Goal: Navigation & Orientation: Find specific page/section

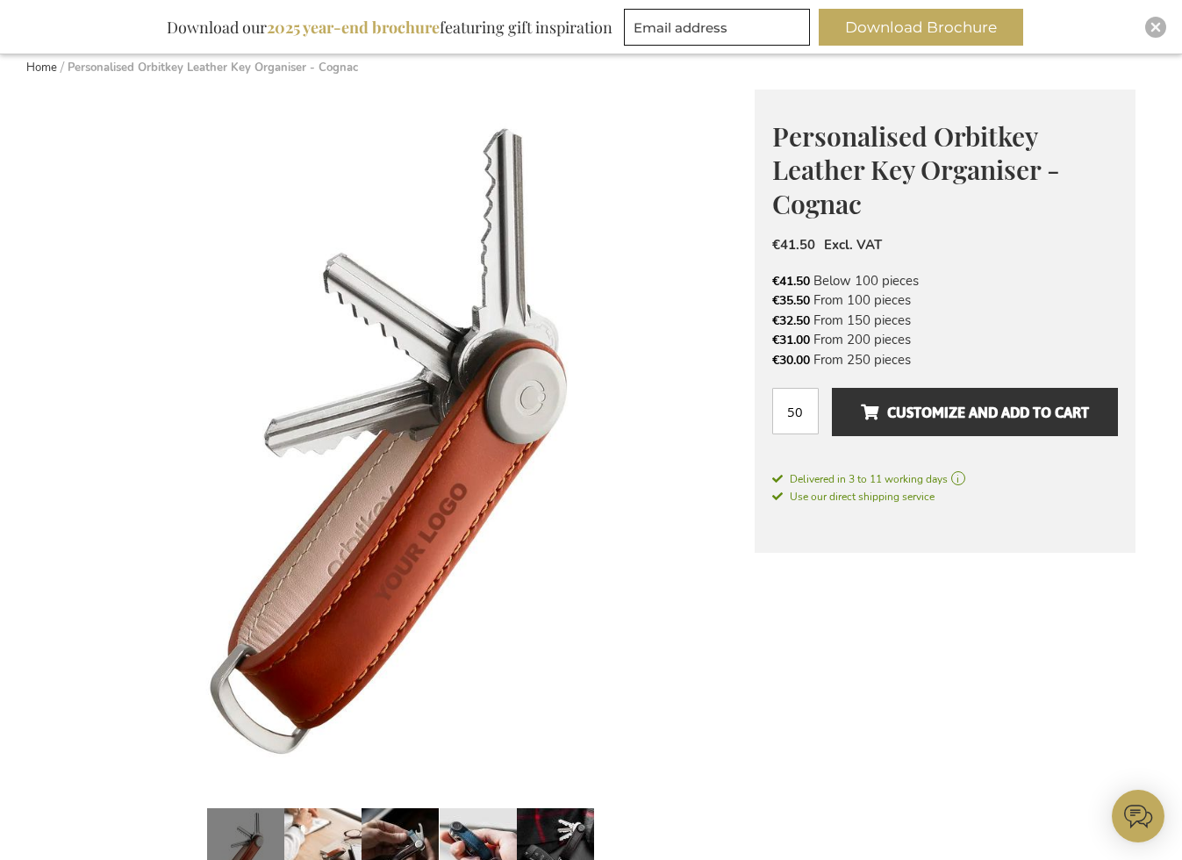
scroll to position [201, 0]
type input "administrator"
click at [1155, 29] on img "Close" at bounding box center [1155, 27] width 11 height 11
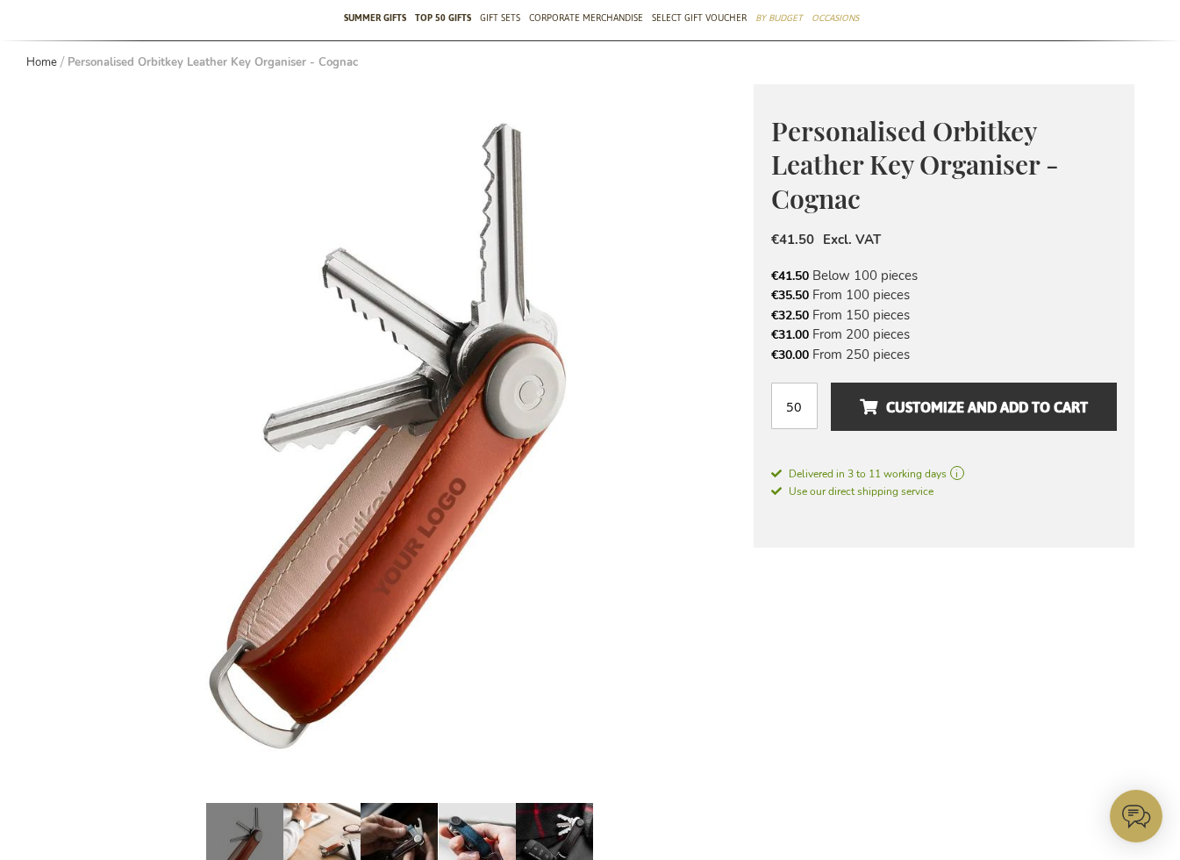
scroll to position [0, 0]
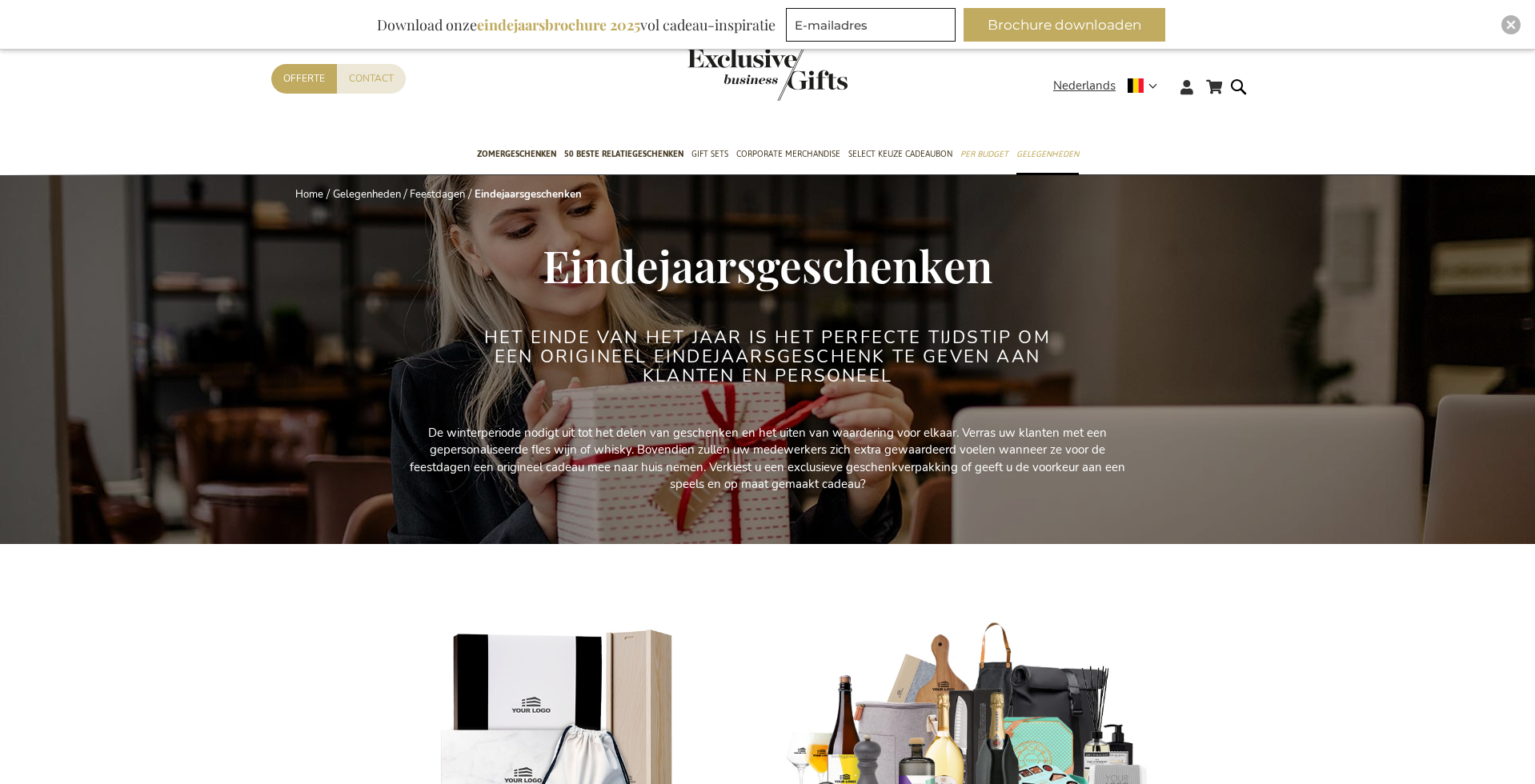
type input "administrator"
click at [1511, 15] on div "Close" at bounding box center [1510, 25] width 19 height 19
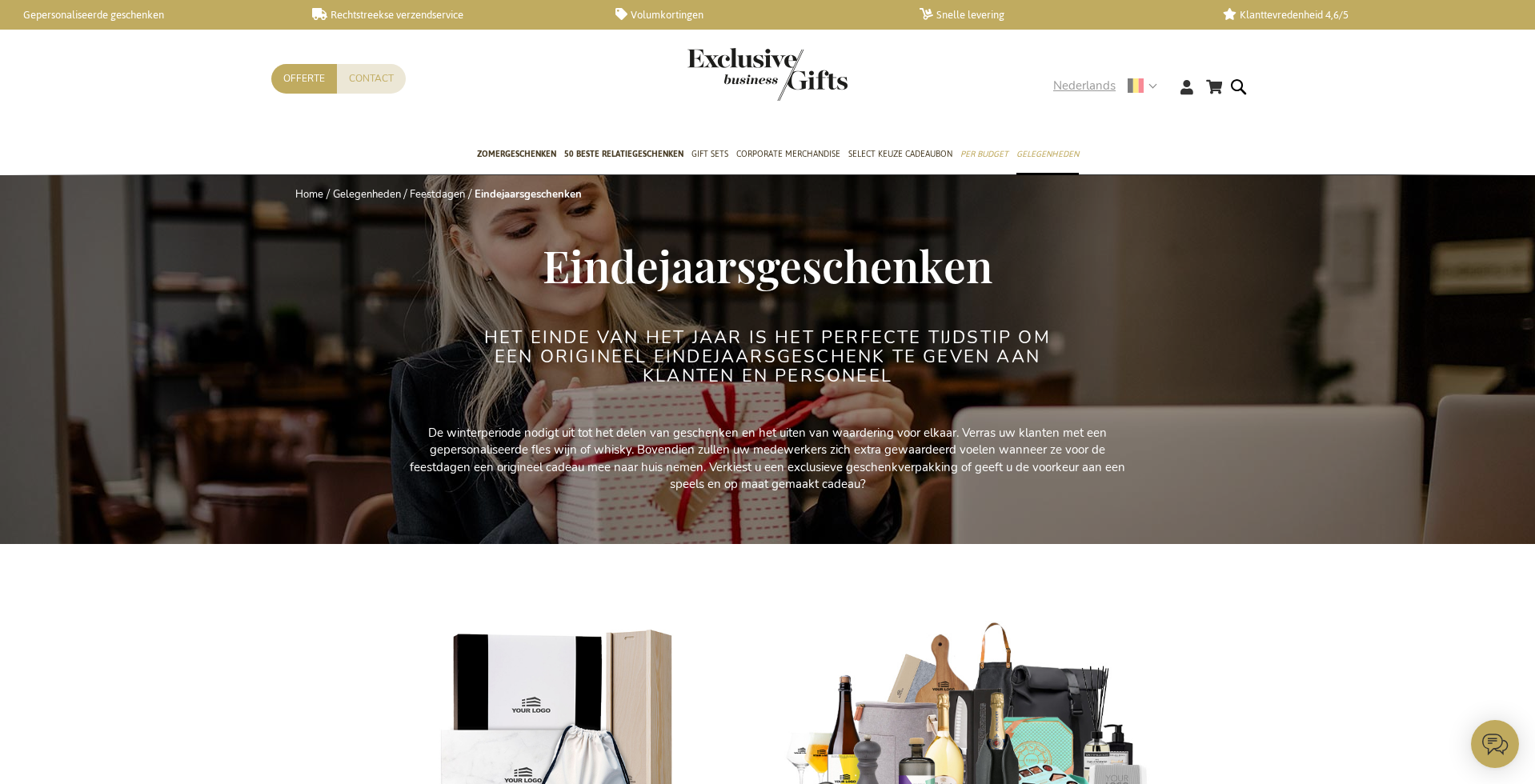
click at [1156, 83] on strong "Nederlands" at bounding box center [1105, 86] width 102 height 18
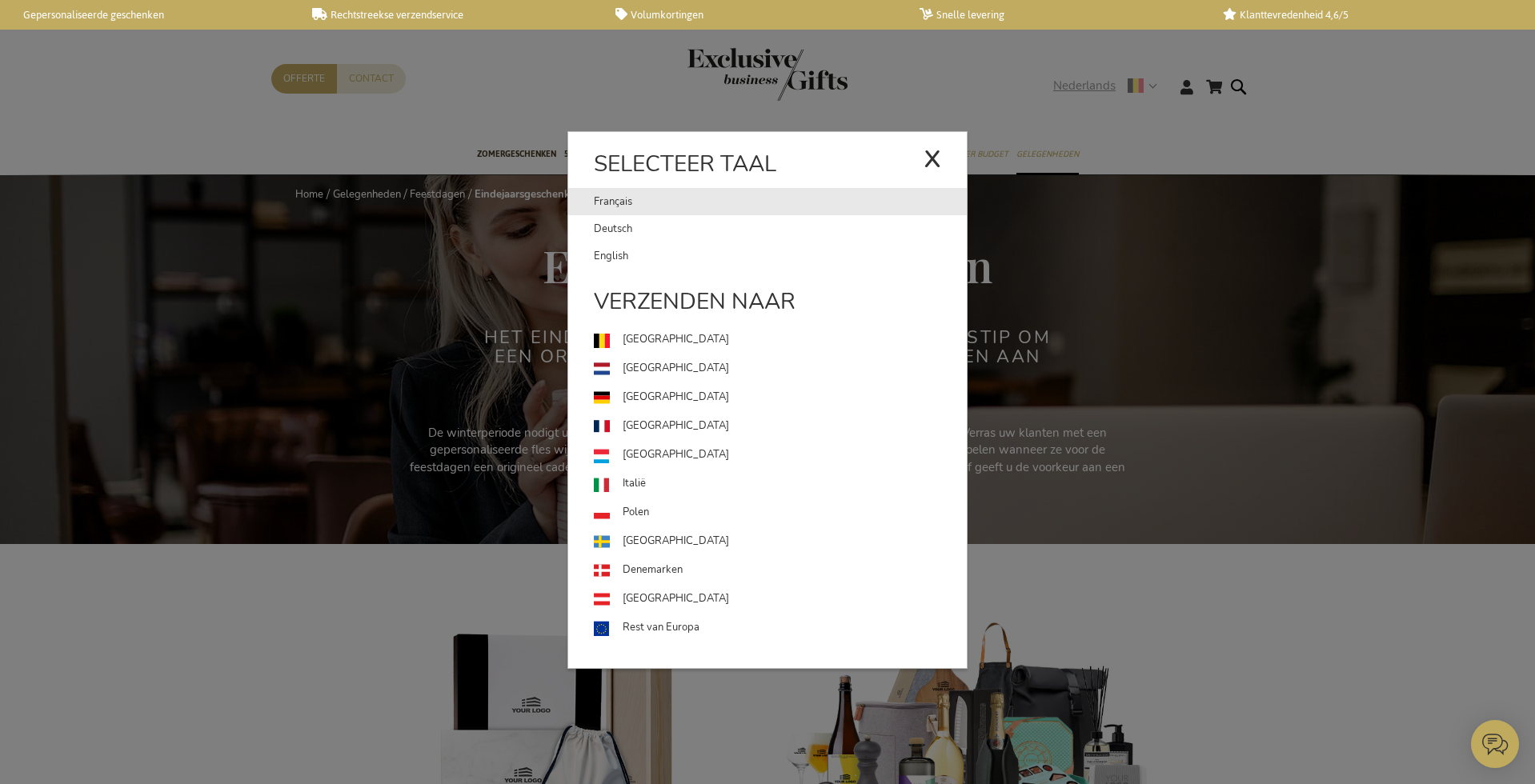
click at [601, 202] on link "Français" at bounding box center [758, 201] width 329 height 27
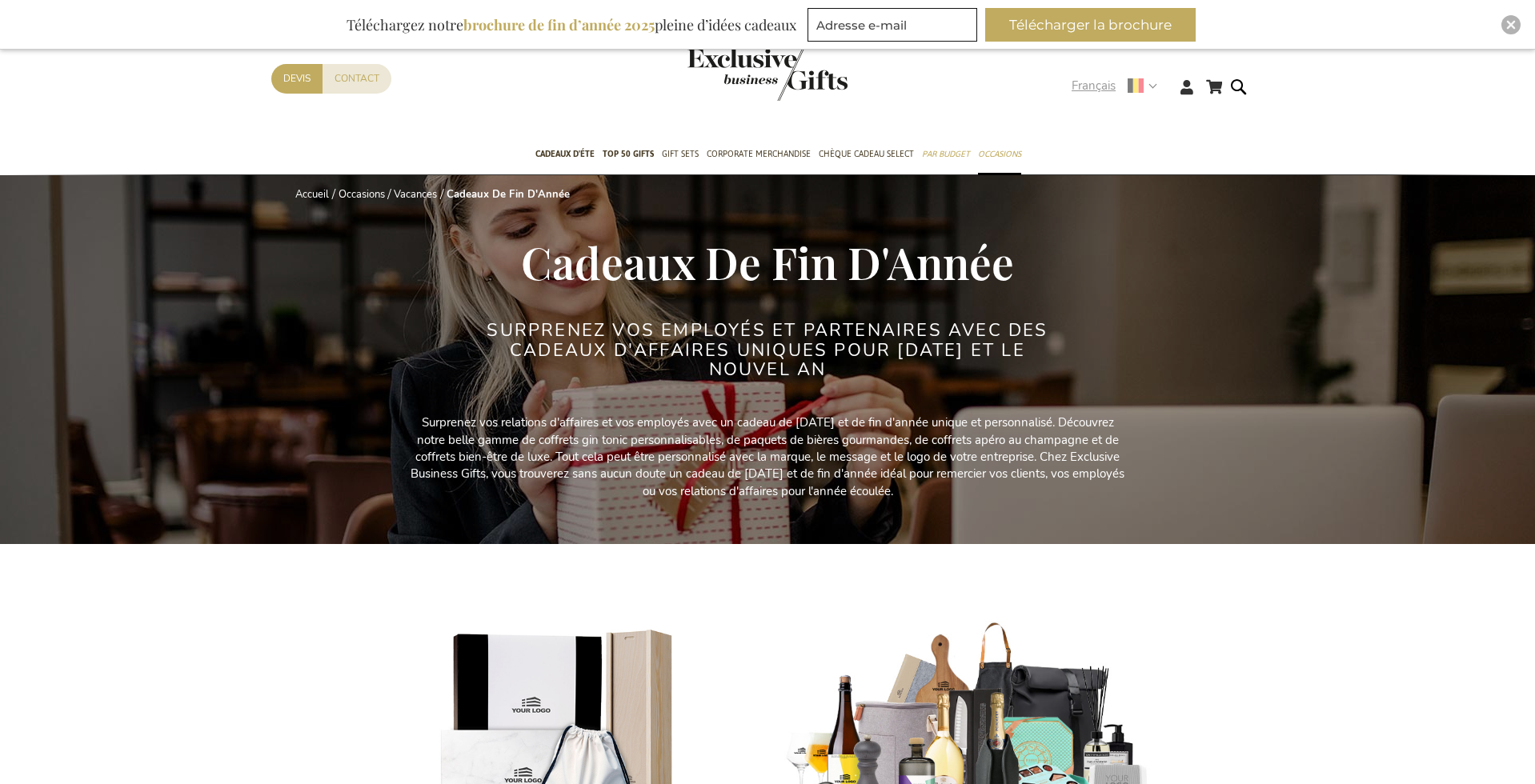
type input "administrator"
click at [1152, 88] on strong "Français" at bounding box center [1114, 86] width 84 height 18
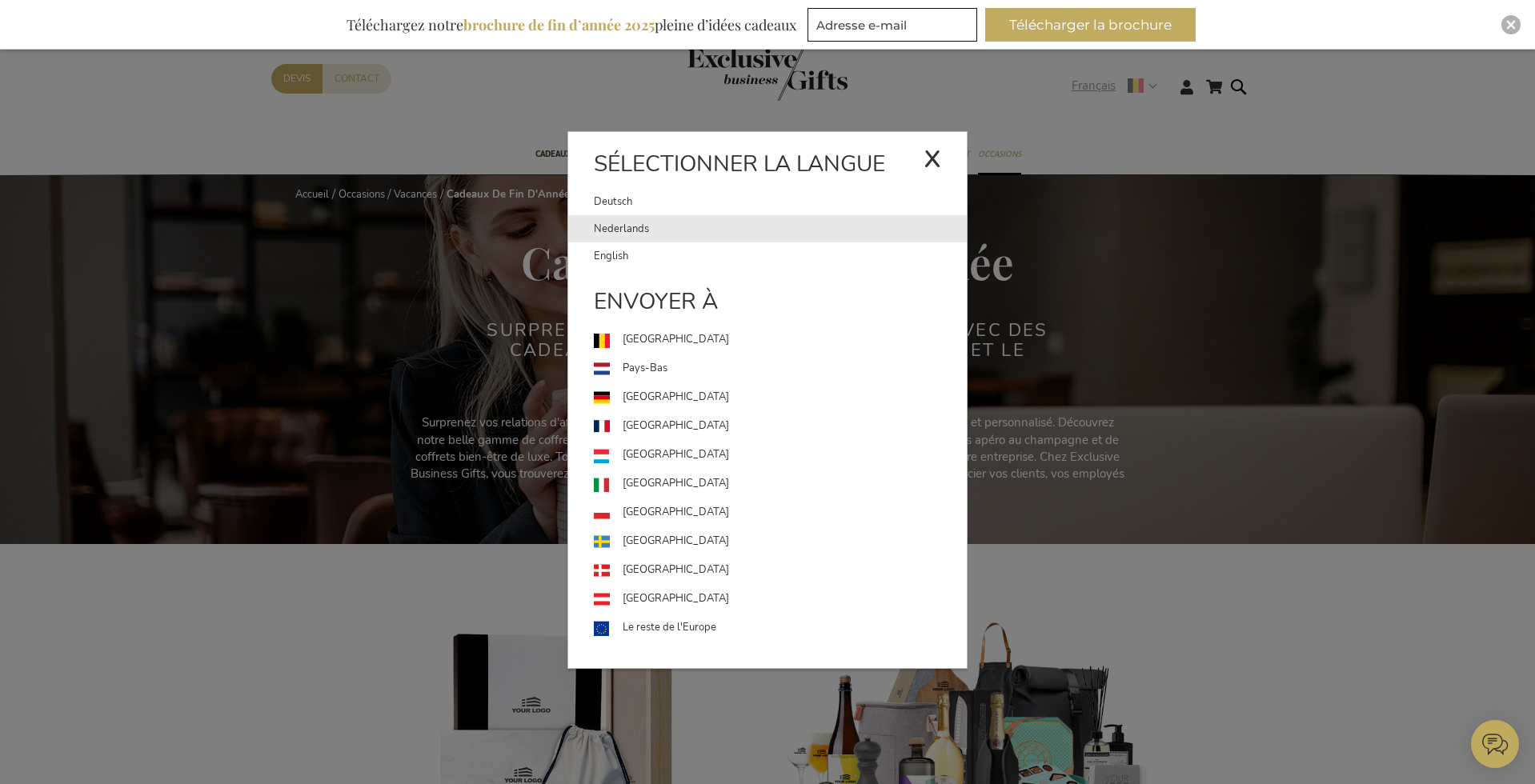
click at [617, 223] on link "Nederlands" at bounding box center [780, 229] width 373 height 27
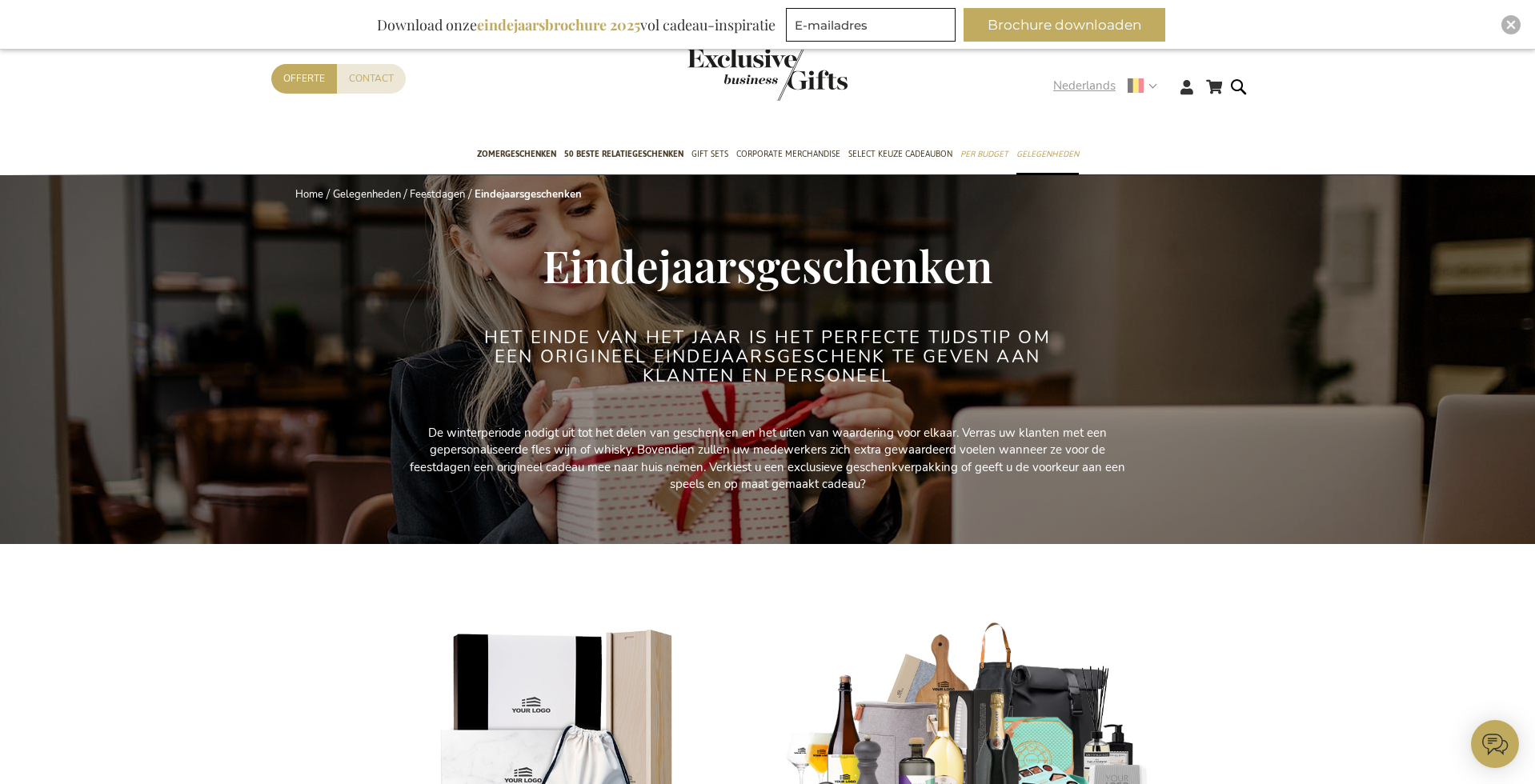
type input "administrator"
click at [1150, 87] on strong "Nederlands" at bounding box center [1105, 86] width 102 height 18
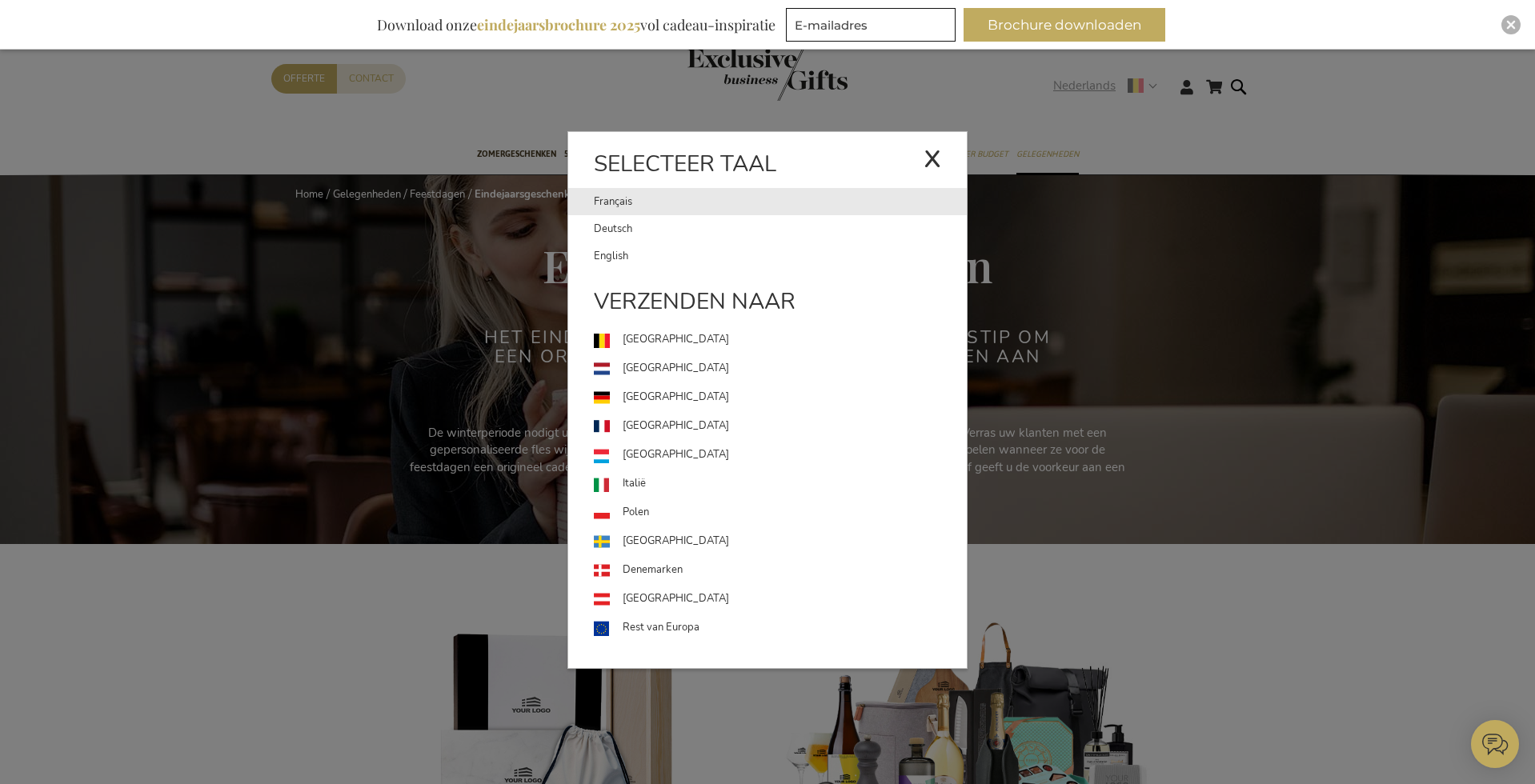
click at [619, 202] on link "Français" at bounding box center [758, 201] width 329 height 27
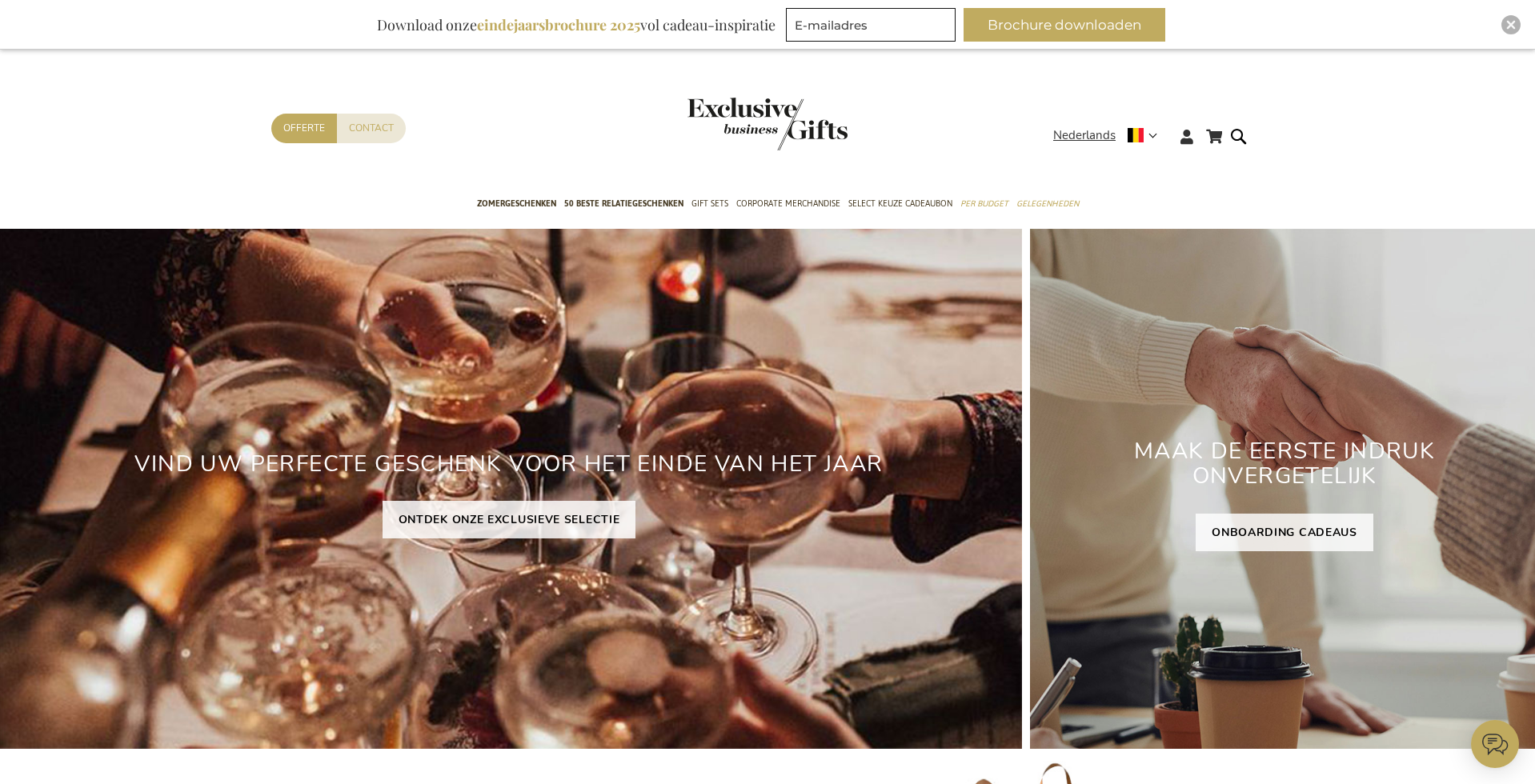
type input "administrator"
click at [1510, 21] on img "Close" at bounding box center [1510, 25] width 10 height 10
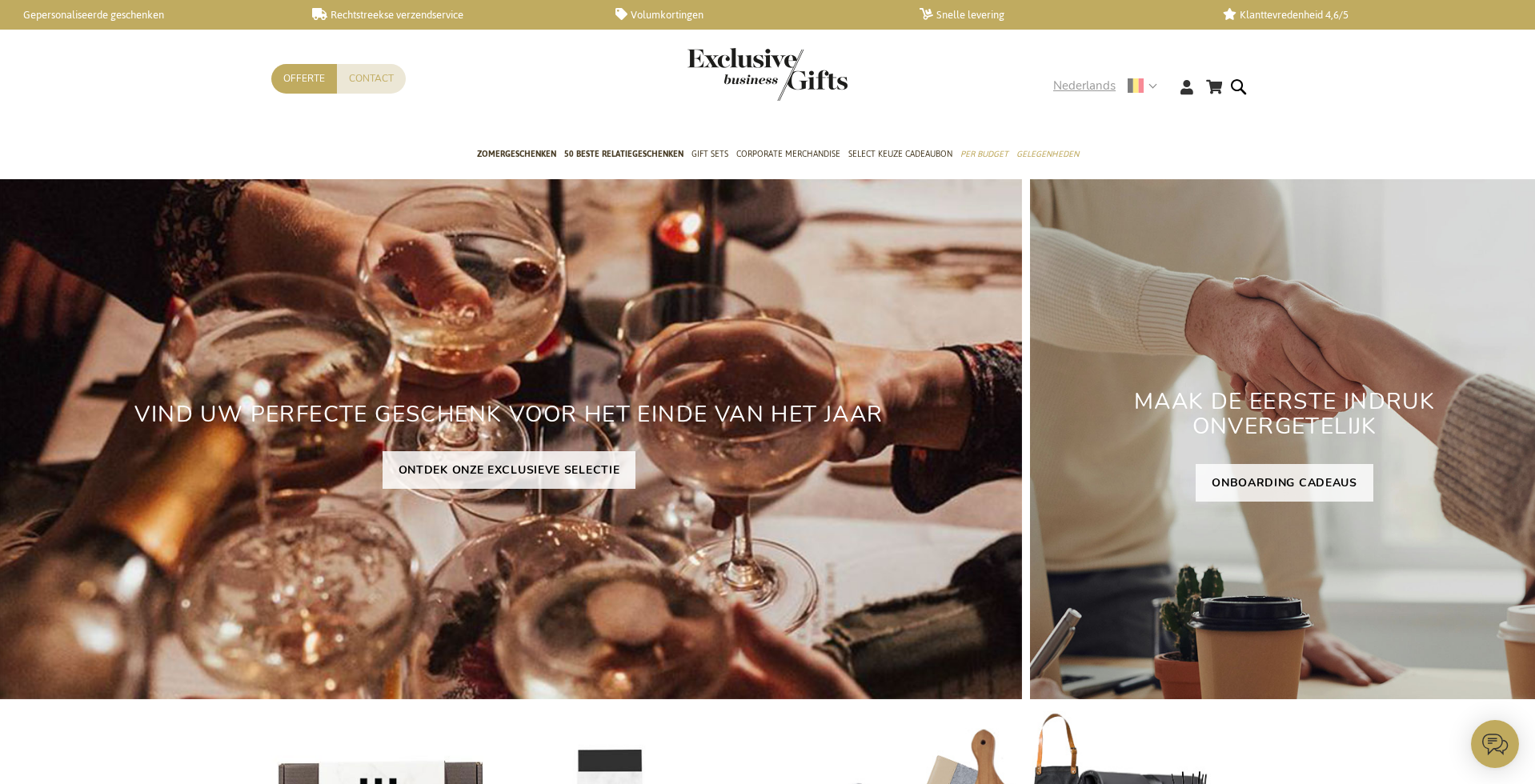
click at [1153, 83] on strong "Nederlands" at bounding box center [1105, 86] width 102 height 18
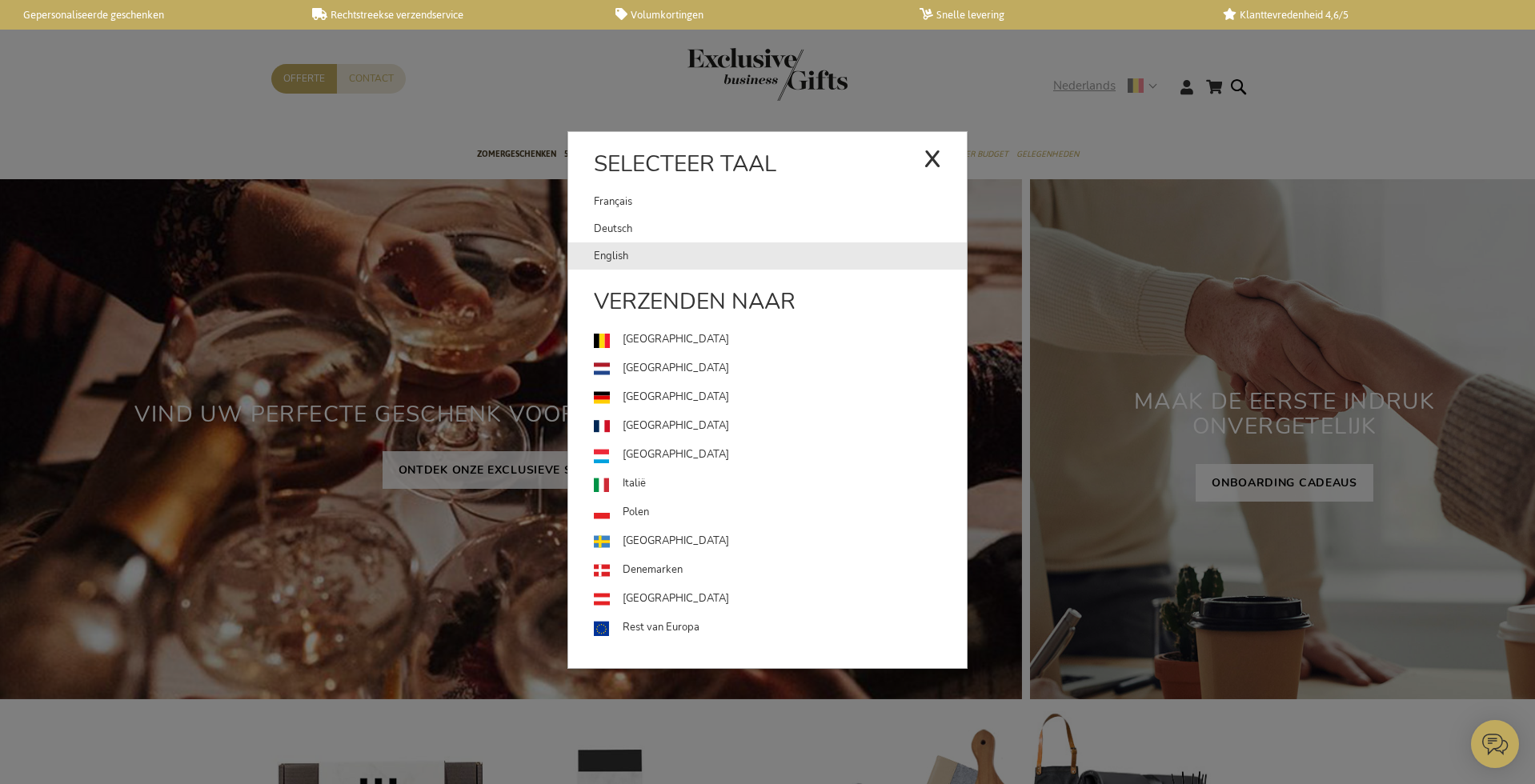
click at [628, 257] on link "English" at bounding box center [780, 256] width 373 height 27
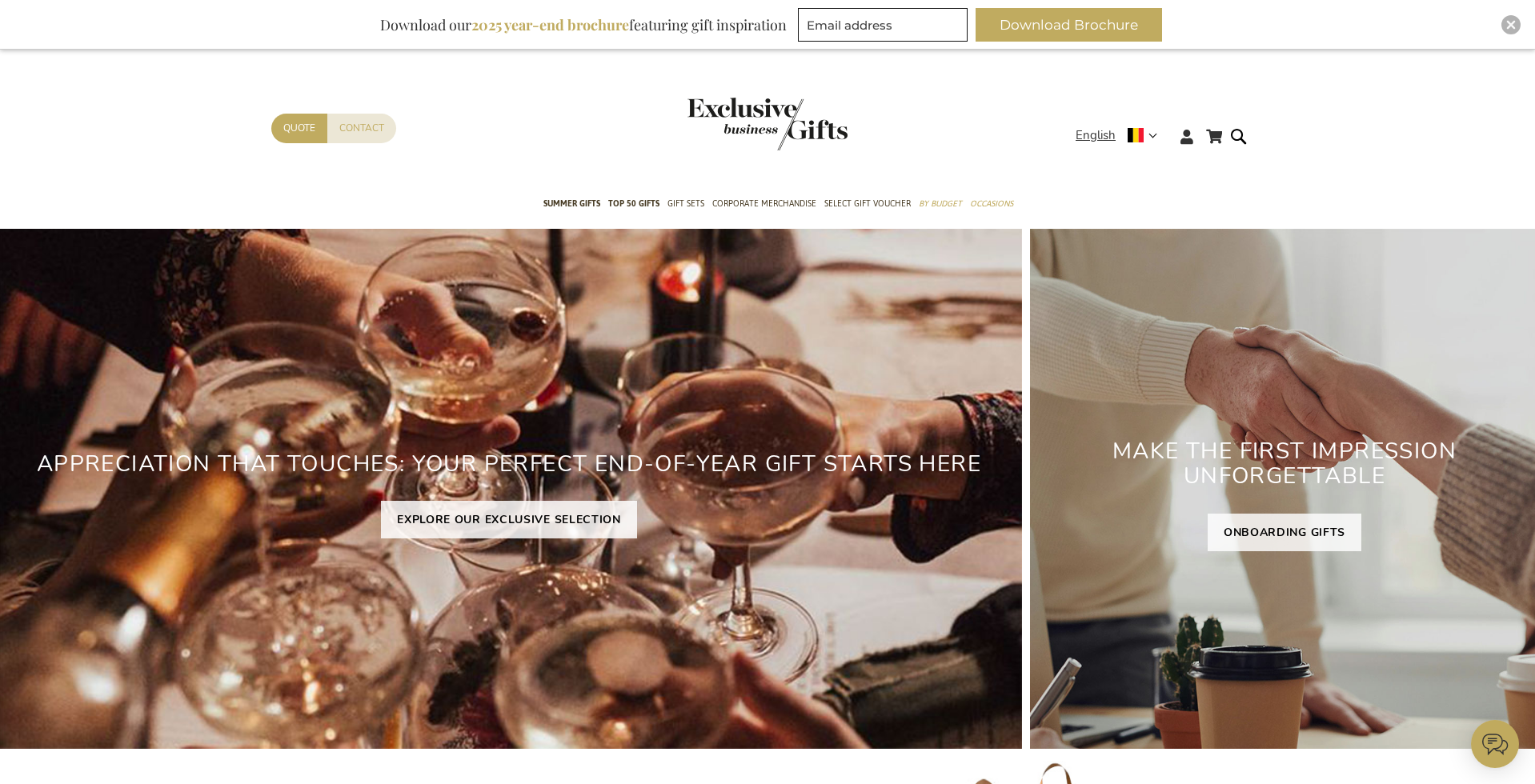
type input "administrator"
drag, startPoint x: 1516, startPoint y: 23, endPoint x: 1501, endPoint y: 26, distance: 15.3
click at [1516, 23] on div "Close" at bounding box center [1510, 25] width 19 height 19
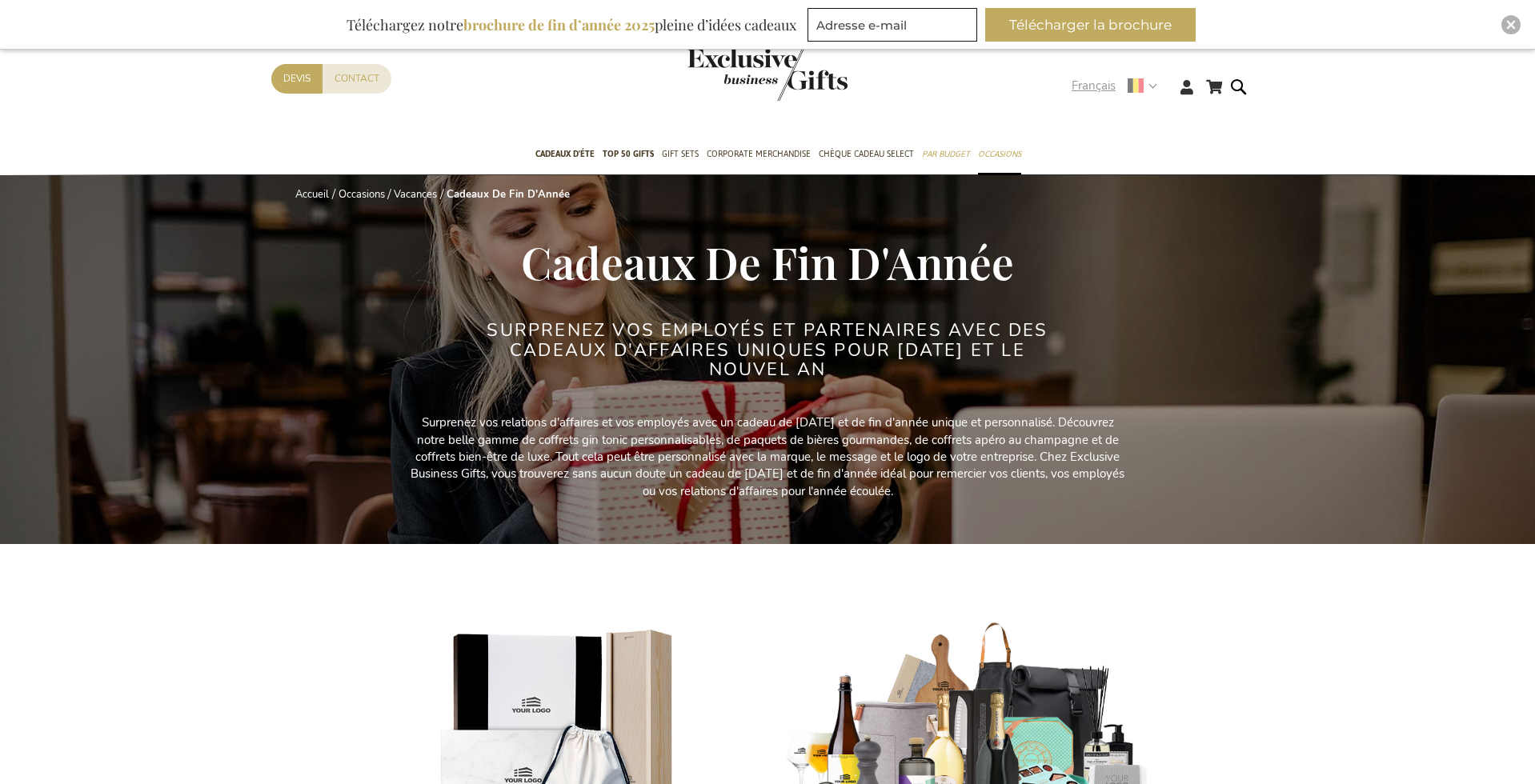
type input "administrator"
drag, startPoint x: 1152, startPoint y: 88, endPoint x: 1140, endPoint y: 108, distance: 23.3
click at [1152, 88] on strong "Français" at bounding box center [1114, 86] width 84 height 18
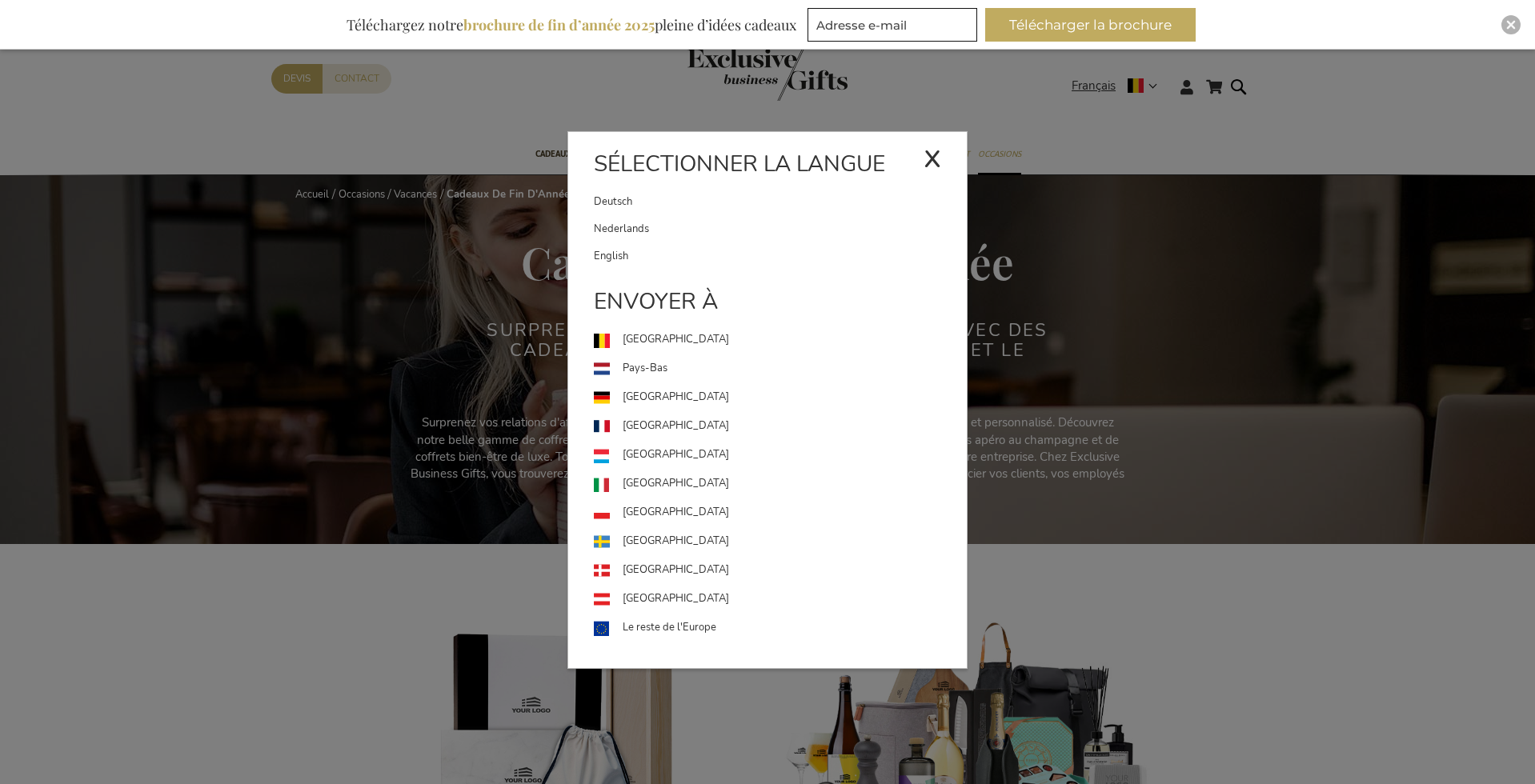
drag, startPoint x: 606, startPoint y: 205, endPoint x: 585, endPoint y: 201, distance: 21.4
click at [605, 205] on link "Deutsch" at bounding box center [758, 201] width 329 height 27
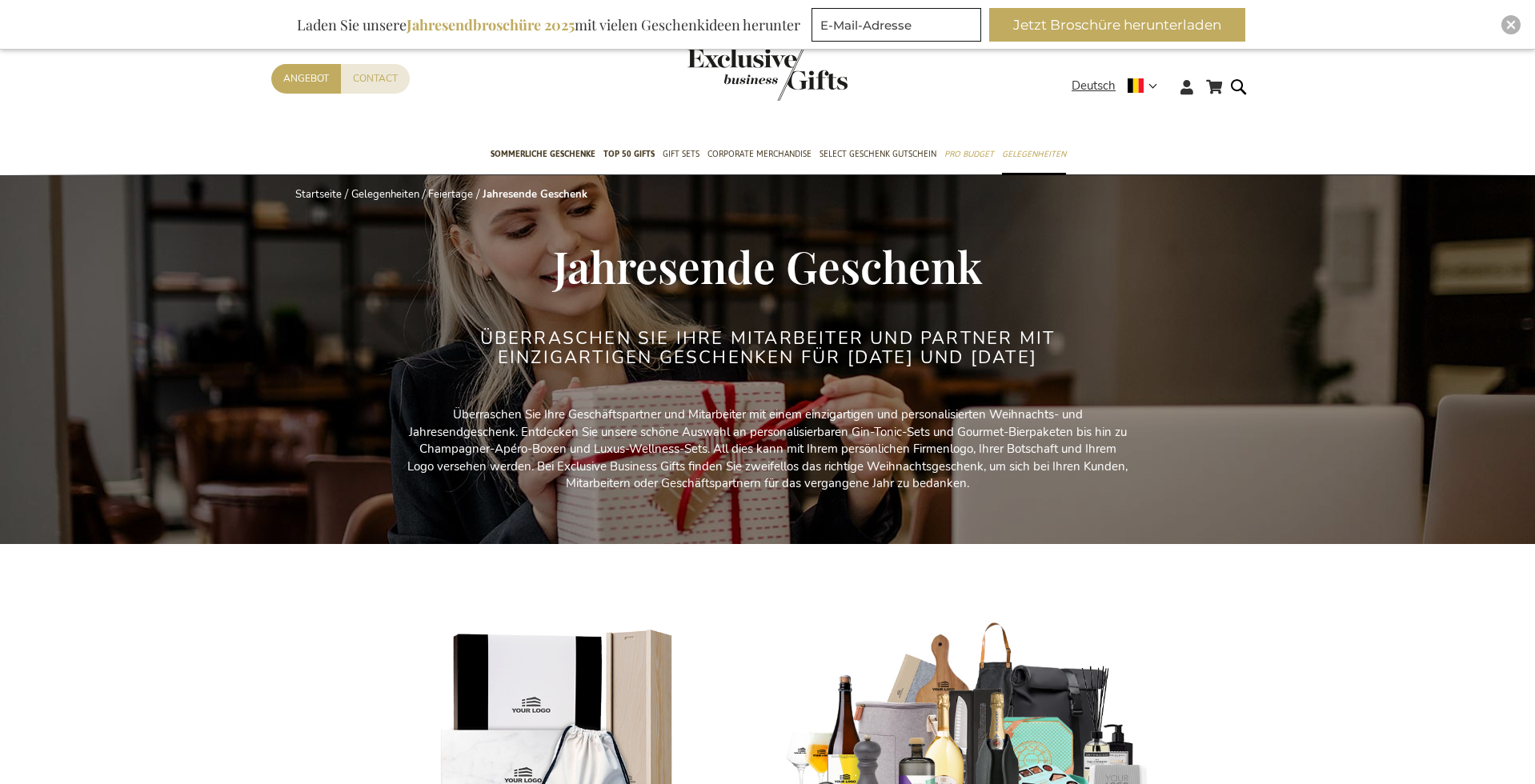
type input "administrator"
click at [1509, 26] on img "Close" at bounding box center [1510, 25] width 10 height 10
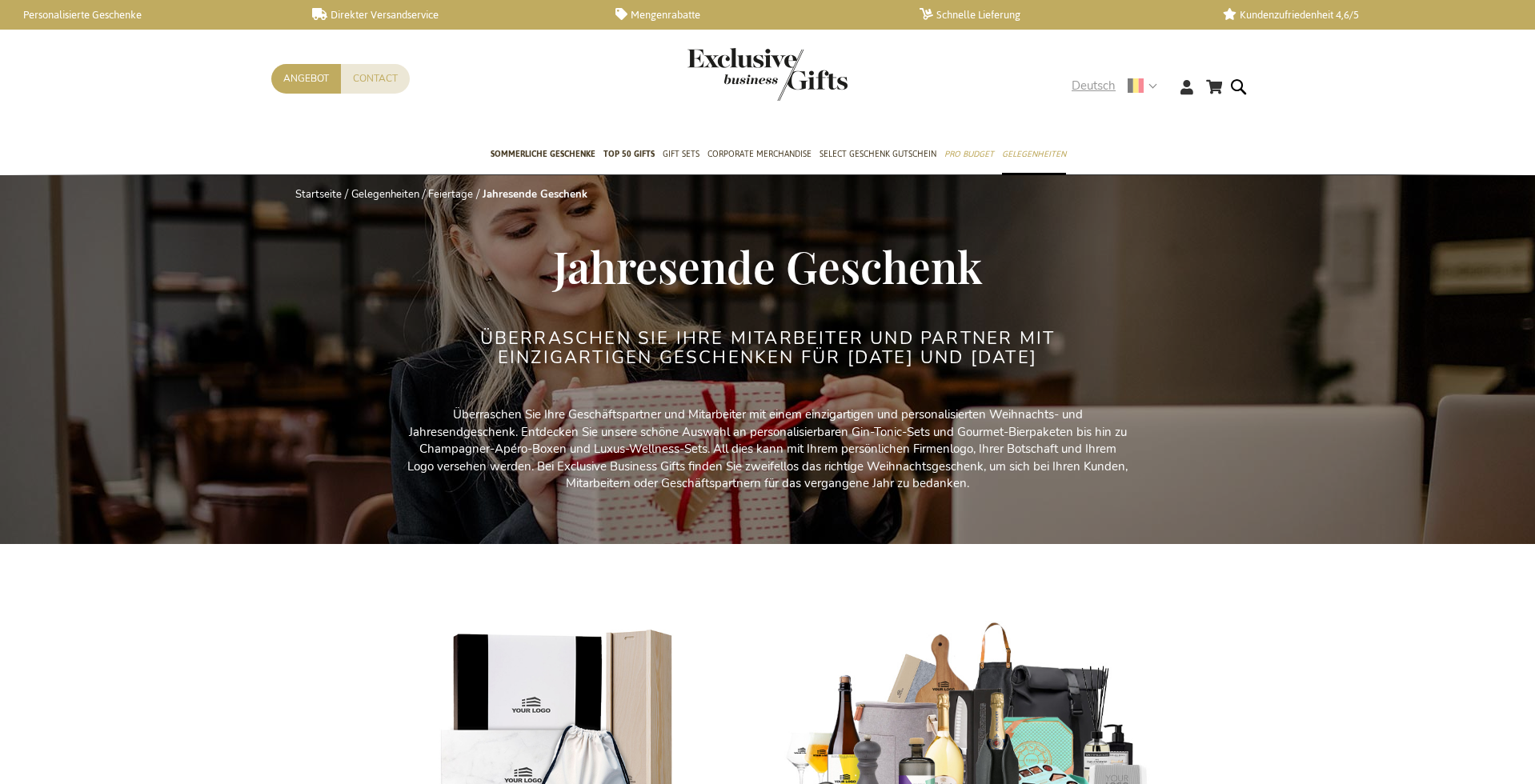
click at [1157, 84] on div "Deutsch" at bounding box center [1119, 86] width 96 height 18
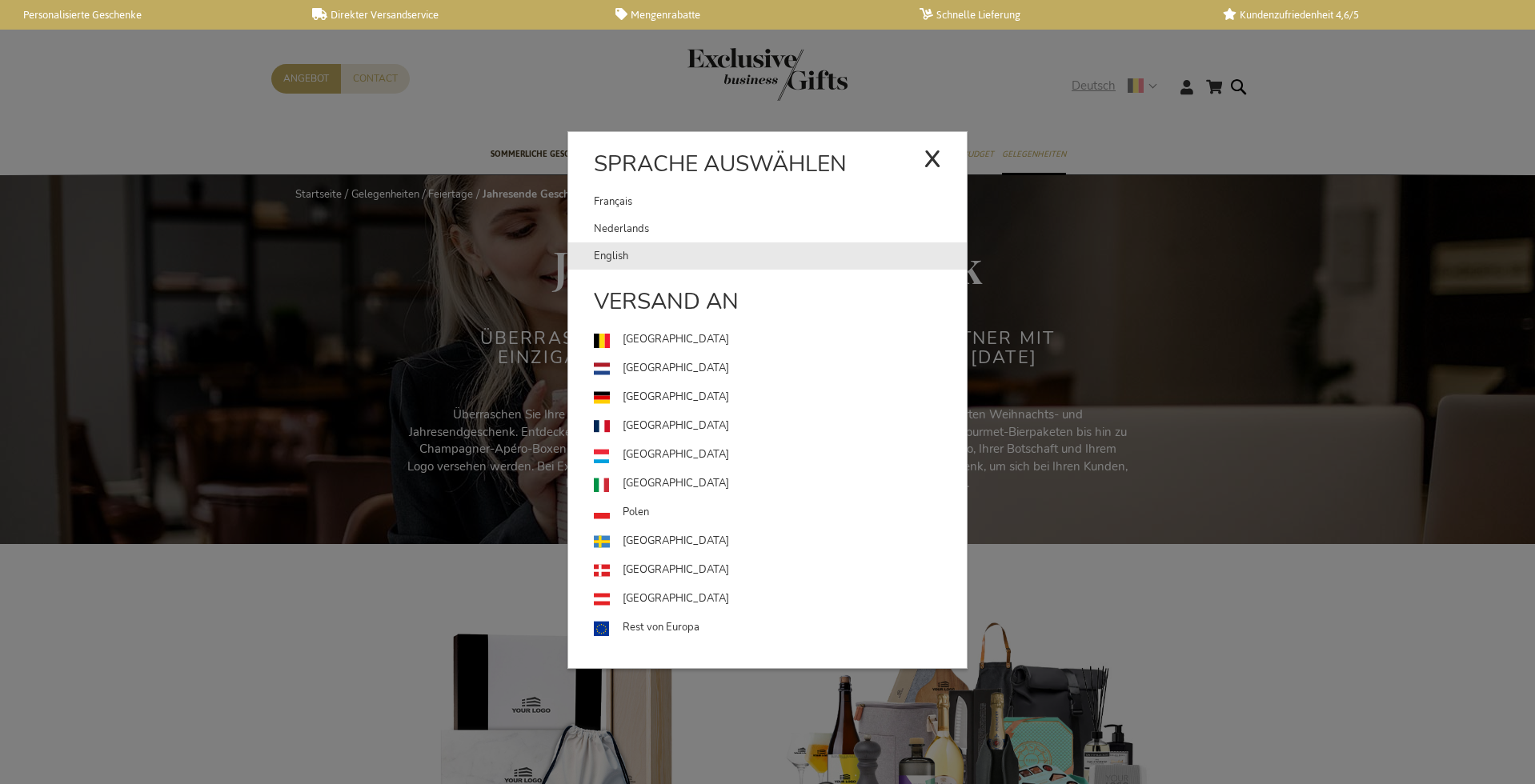
click at [647, 252] on link "English" at bounding box center [780, 256] width 373 height 27
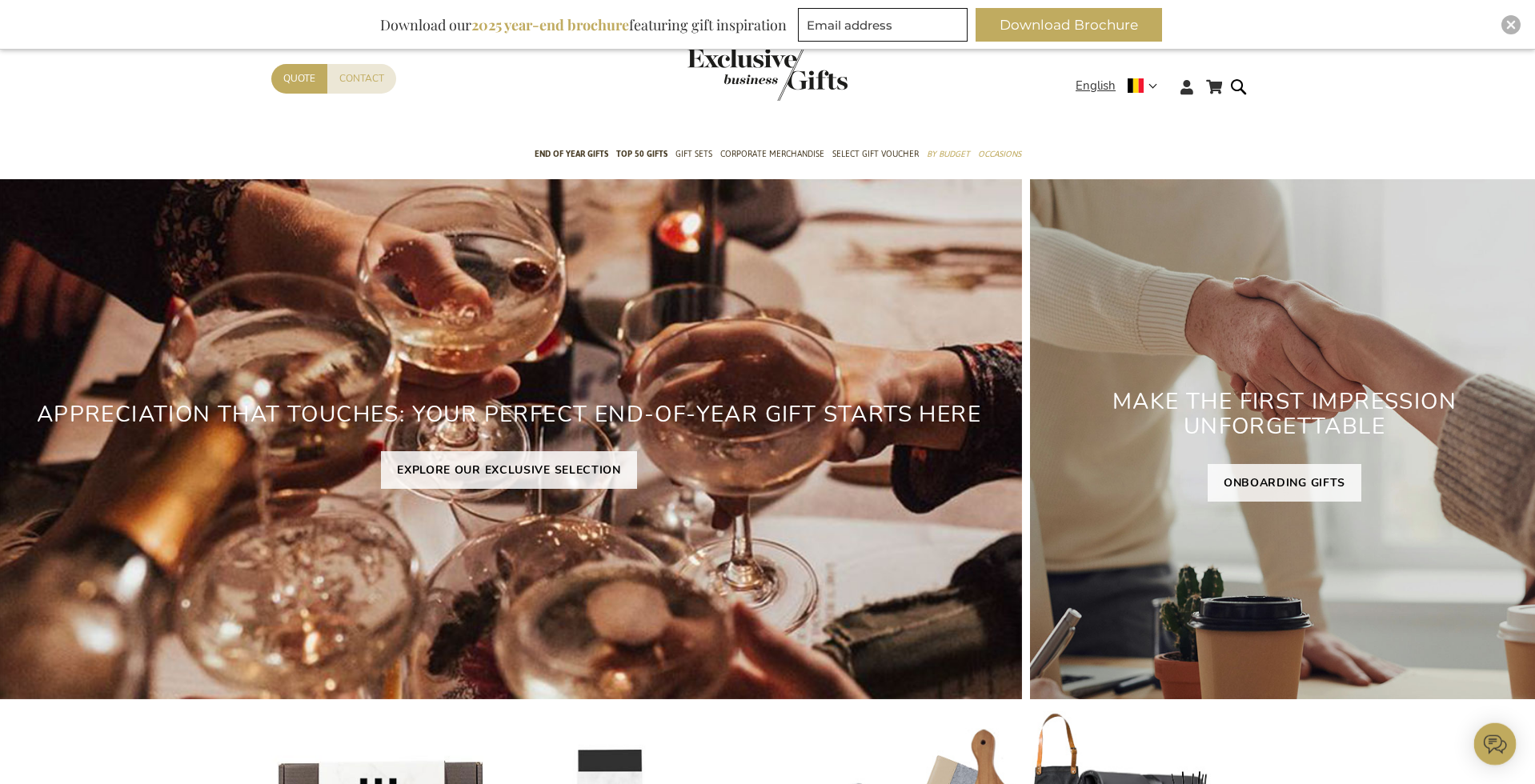
type input "administrator"
click at [1506, 23] on img "Close" at bounding box center [1510, 25] width 10 height 10
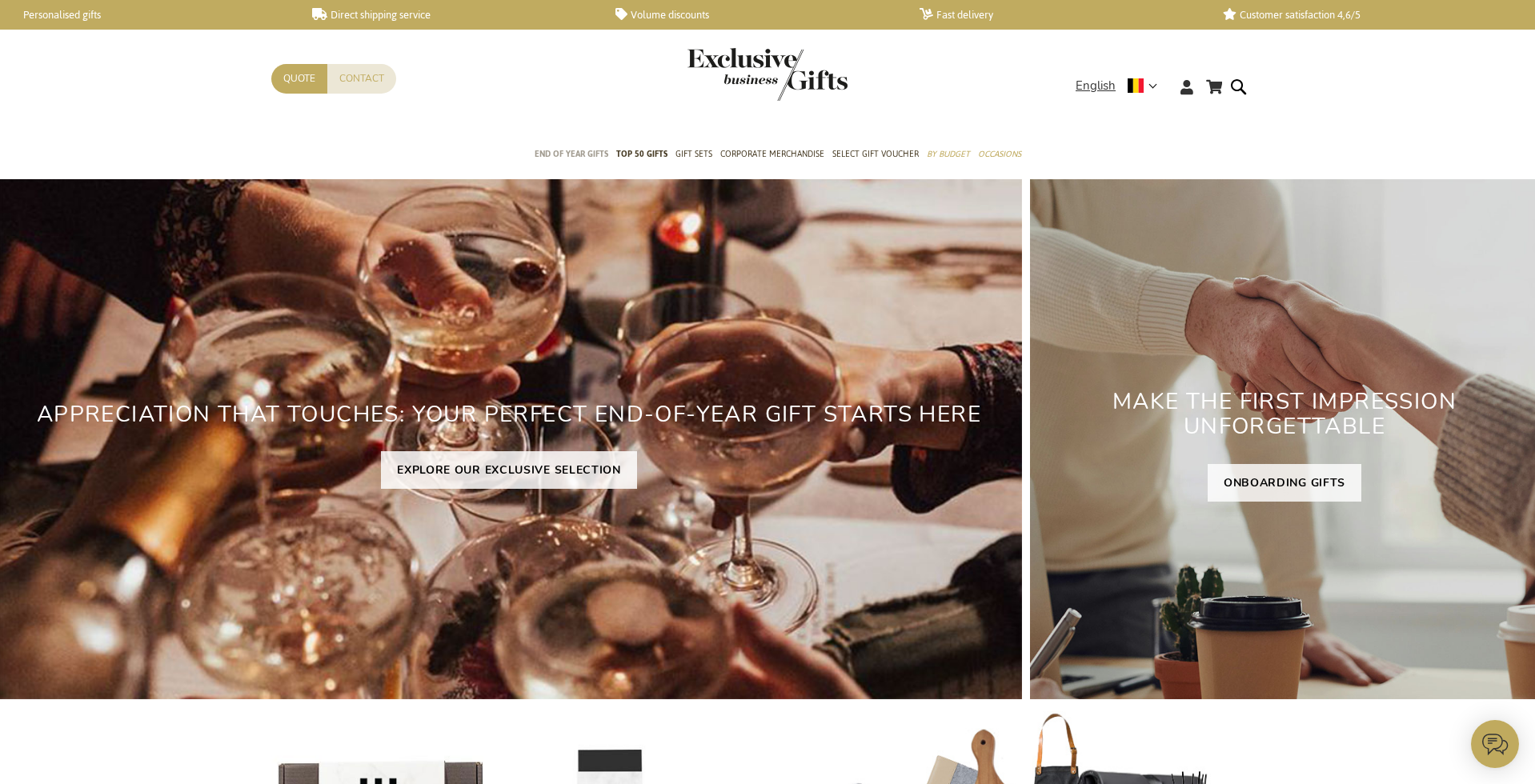
click at [569, 157] on span "End of year gifts" at bounding box center [571, 154] width 74 height 16
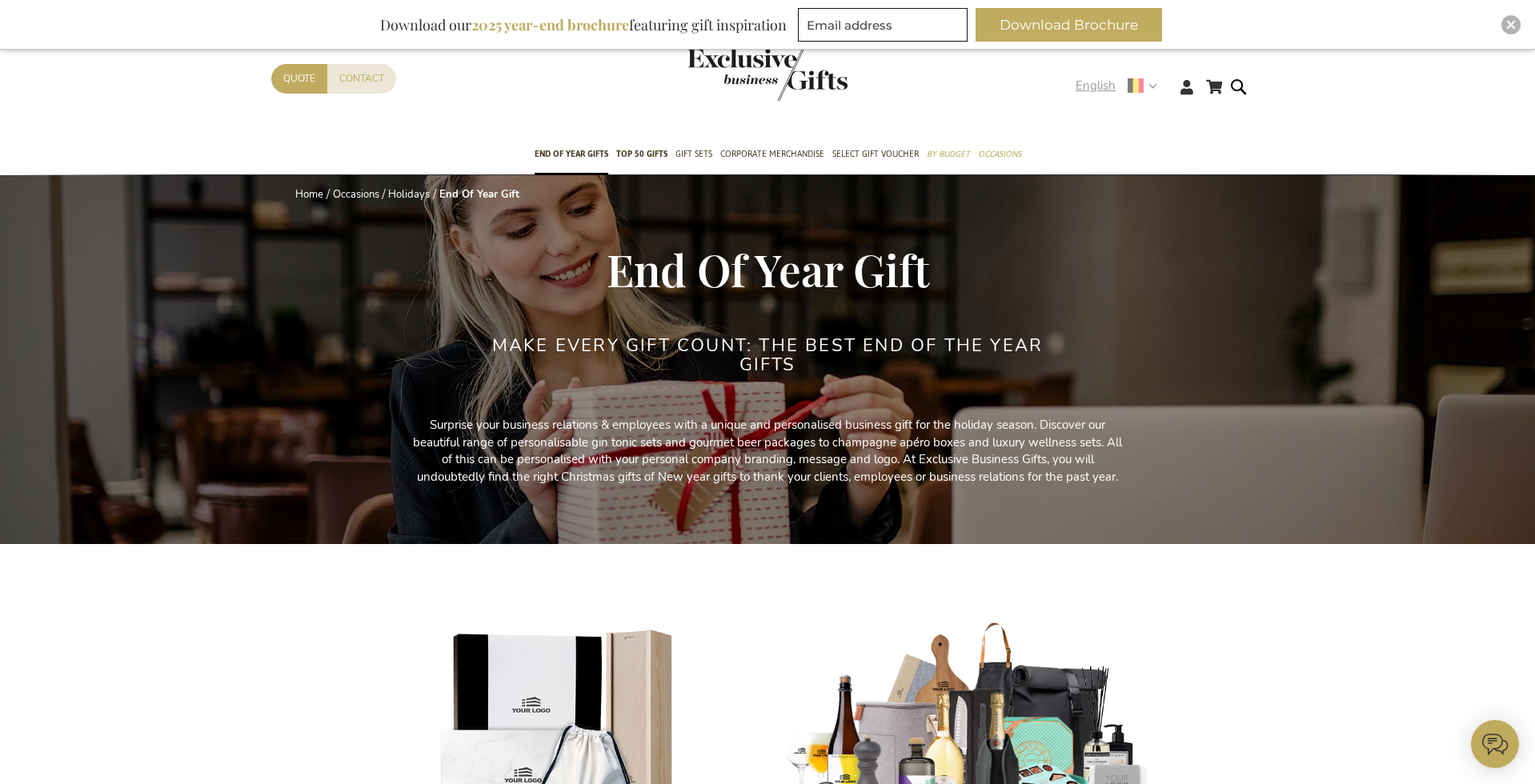
type input "administrator"
click at [1158, 82] on div "English" at bounding box center [1121, 86] width 92 height 18
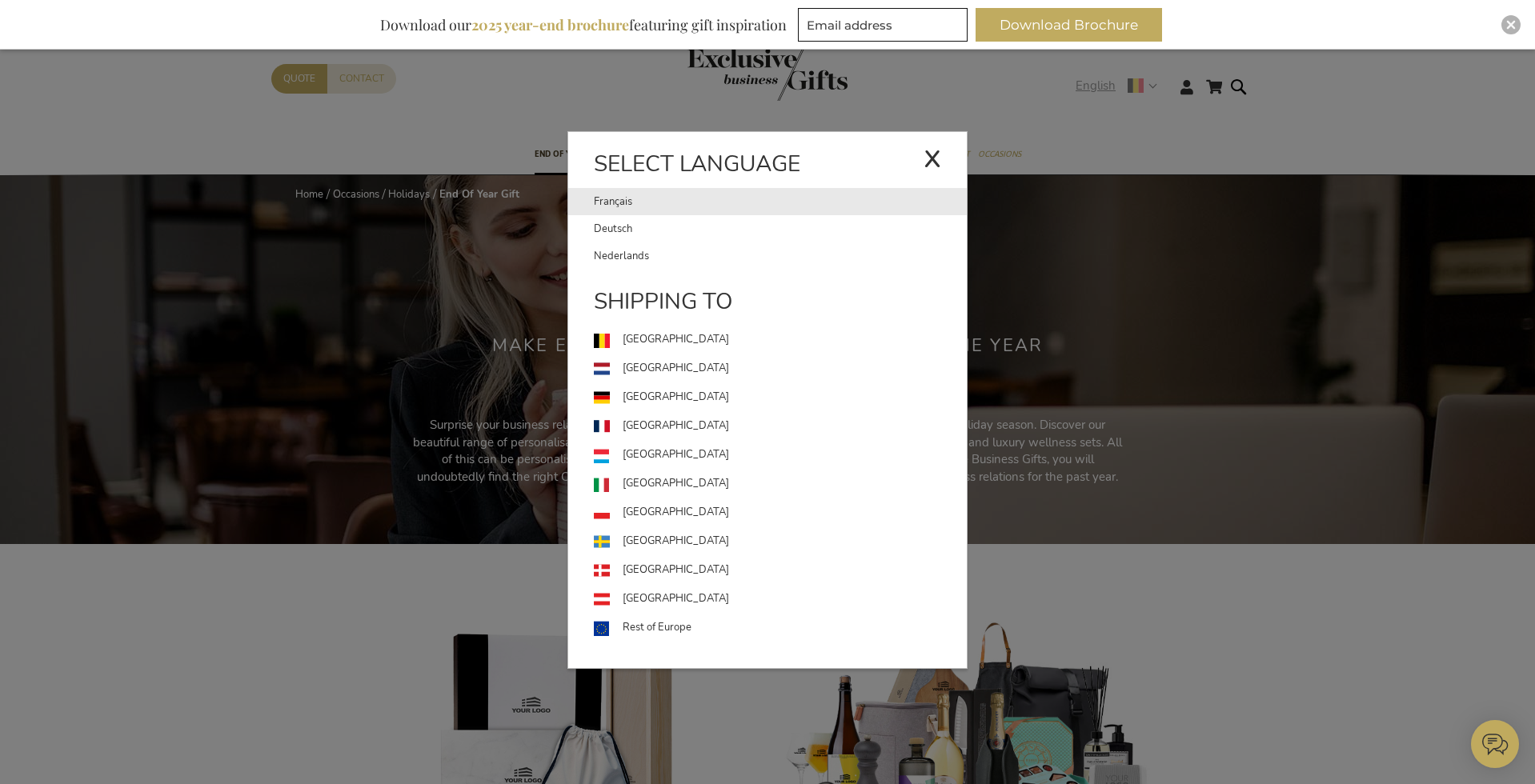
click at [604, 195] on link "Français" at bounding box center [758, 201] width 329 height 27
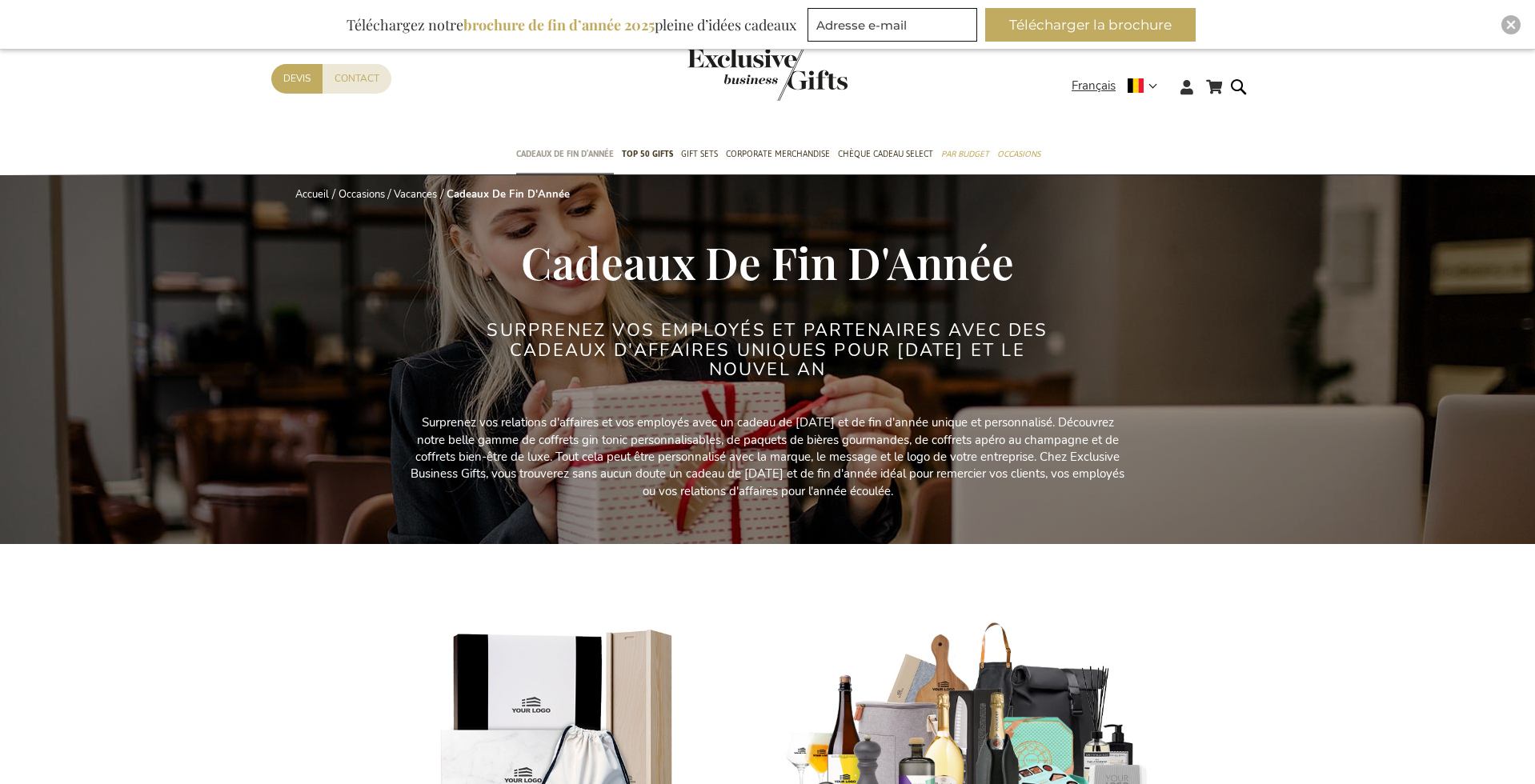
type input "administrator"
click at [565, 153] on span "Cadeaux de fin d’année" at bounding box center [565, 154] width 98 height 16
type input "administrator"
click at [1515, 20] on img "Close" at bounding box center [1510, 25] width 10 height 10
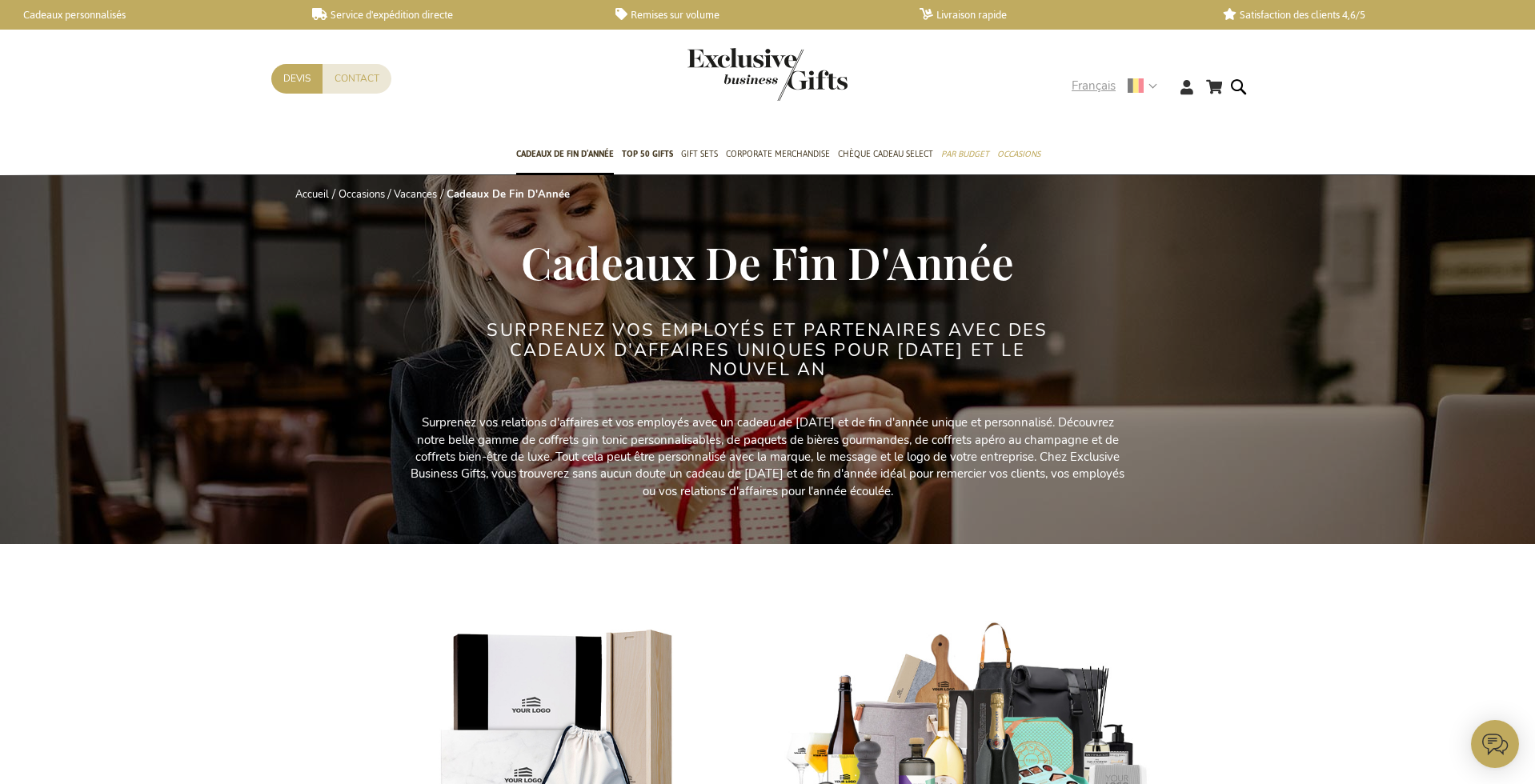
click at [1146, 85] on strong "Français" at bounding box center [1114, 86] width 84 height 18
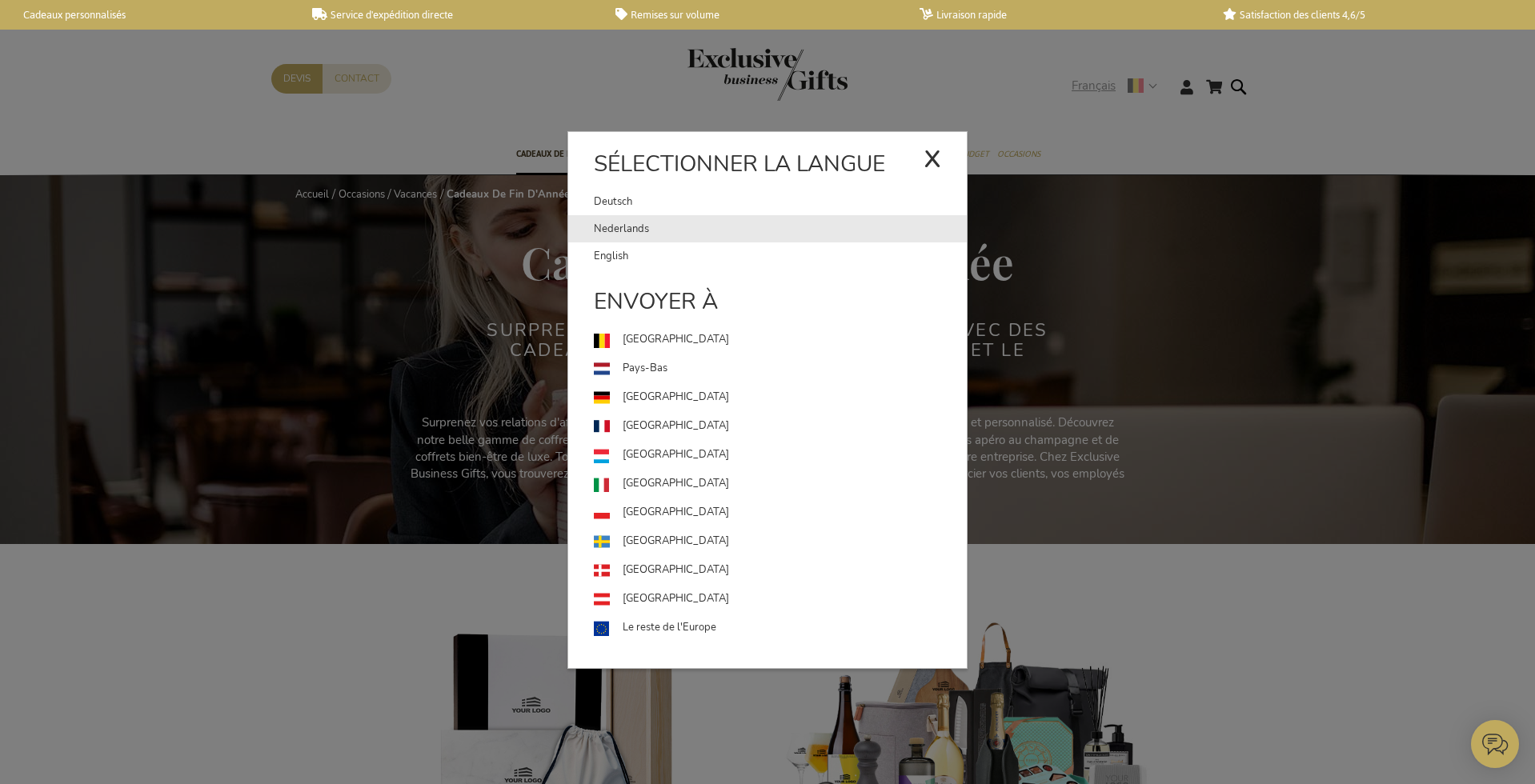
click at [607, 225] on link "Nederlands" at bounding box center [780, 229] width 373 height 27
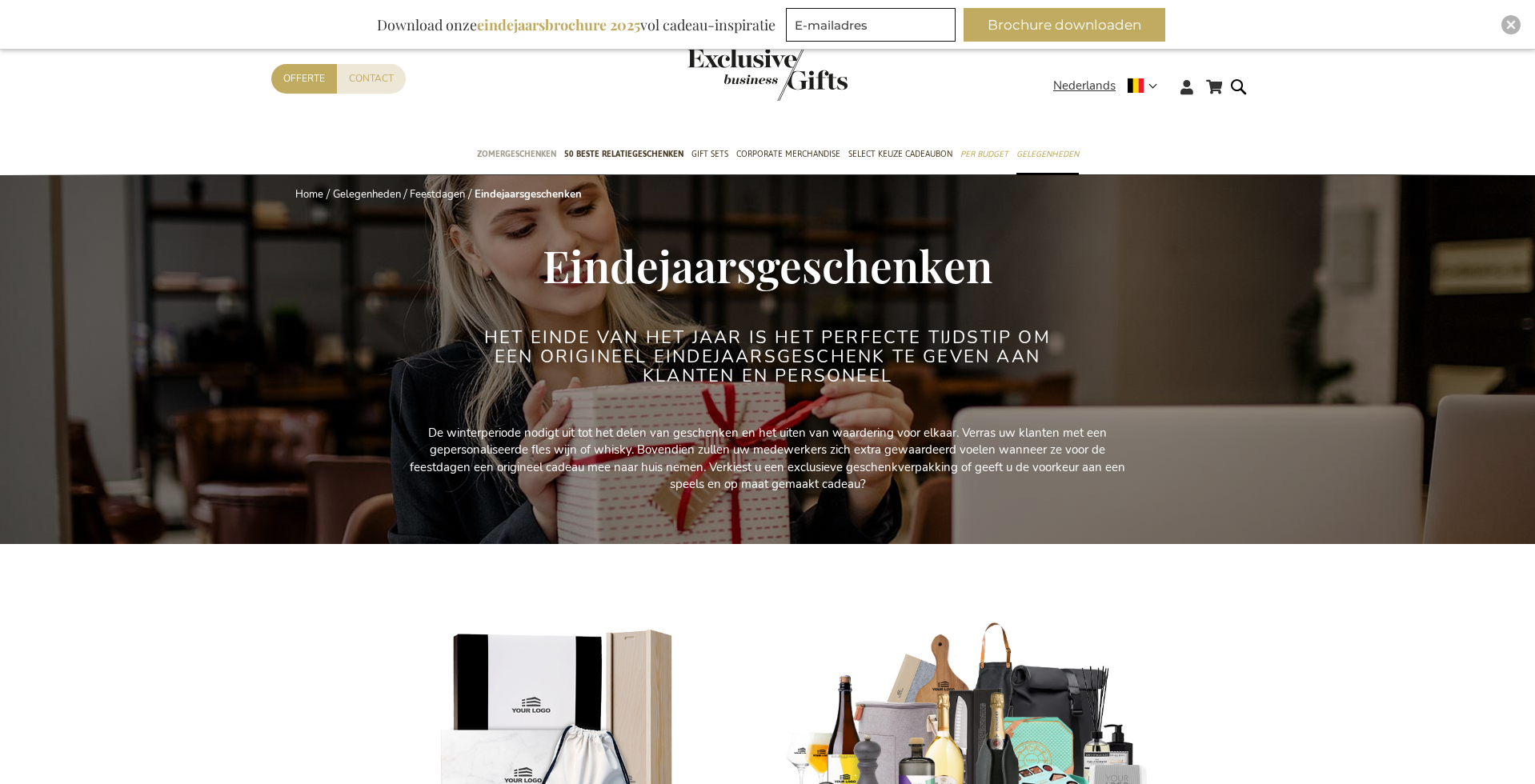
type input "administrator"
click at [503, 156] on span "Zomergeschenken" at bounding box center [516, 154] width 79 height 16
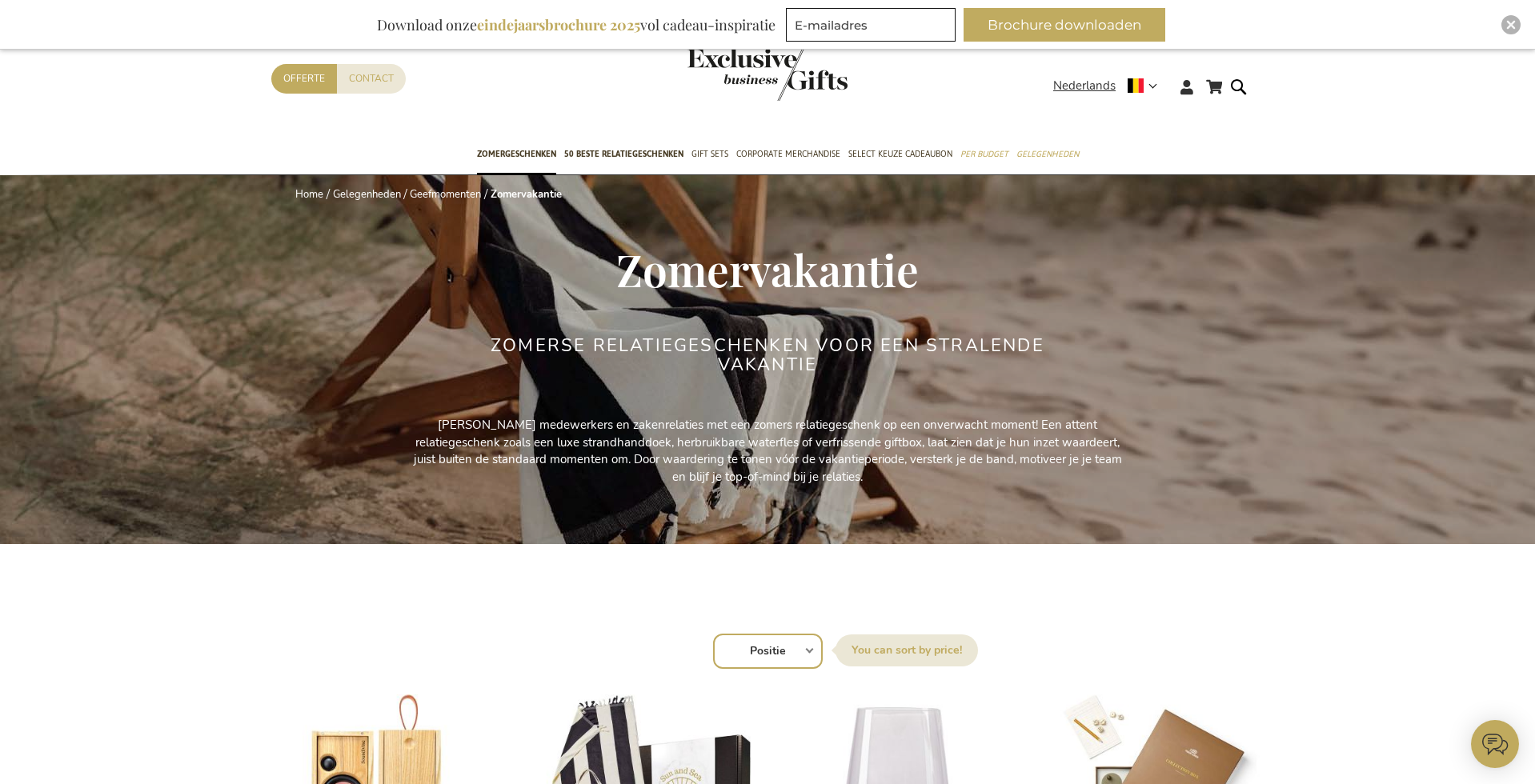
scroll to position [16, 0]
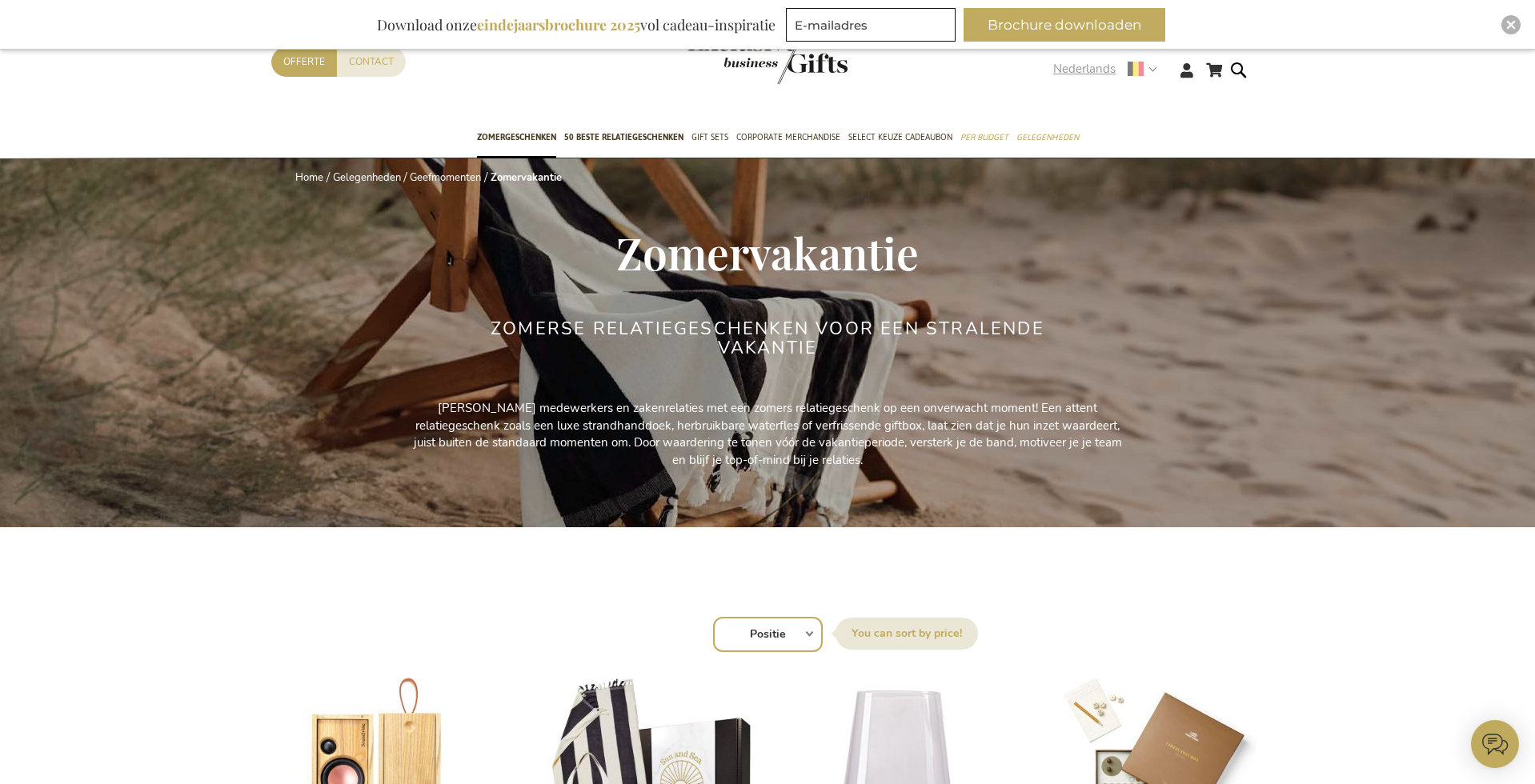
type input "administrator"
click at [1149, 68] on strong "Nederlands" at bounding box center [1105, 69] width 102 height 18
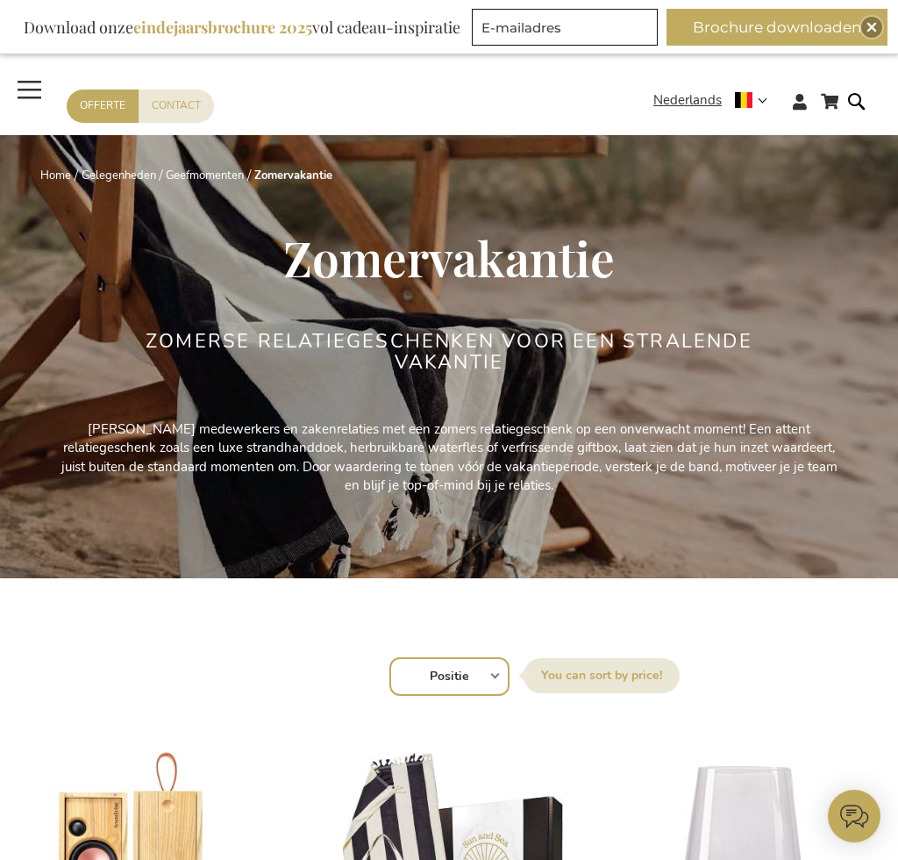
click at [25, 100] on span "Toggle Nav" at bounding box center [30, 89] width 32 height 40
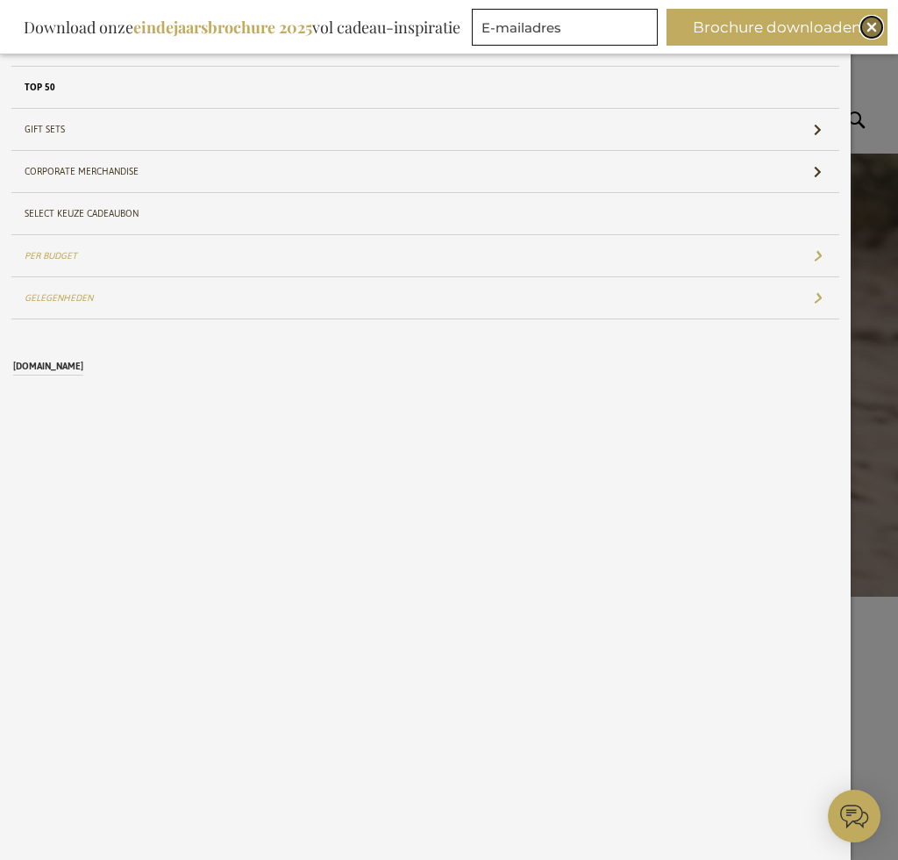
click at [871, 23] on img "Close" at bounding box center [872, 27] width 11 height 11
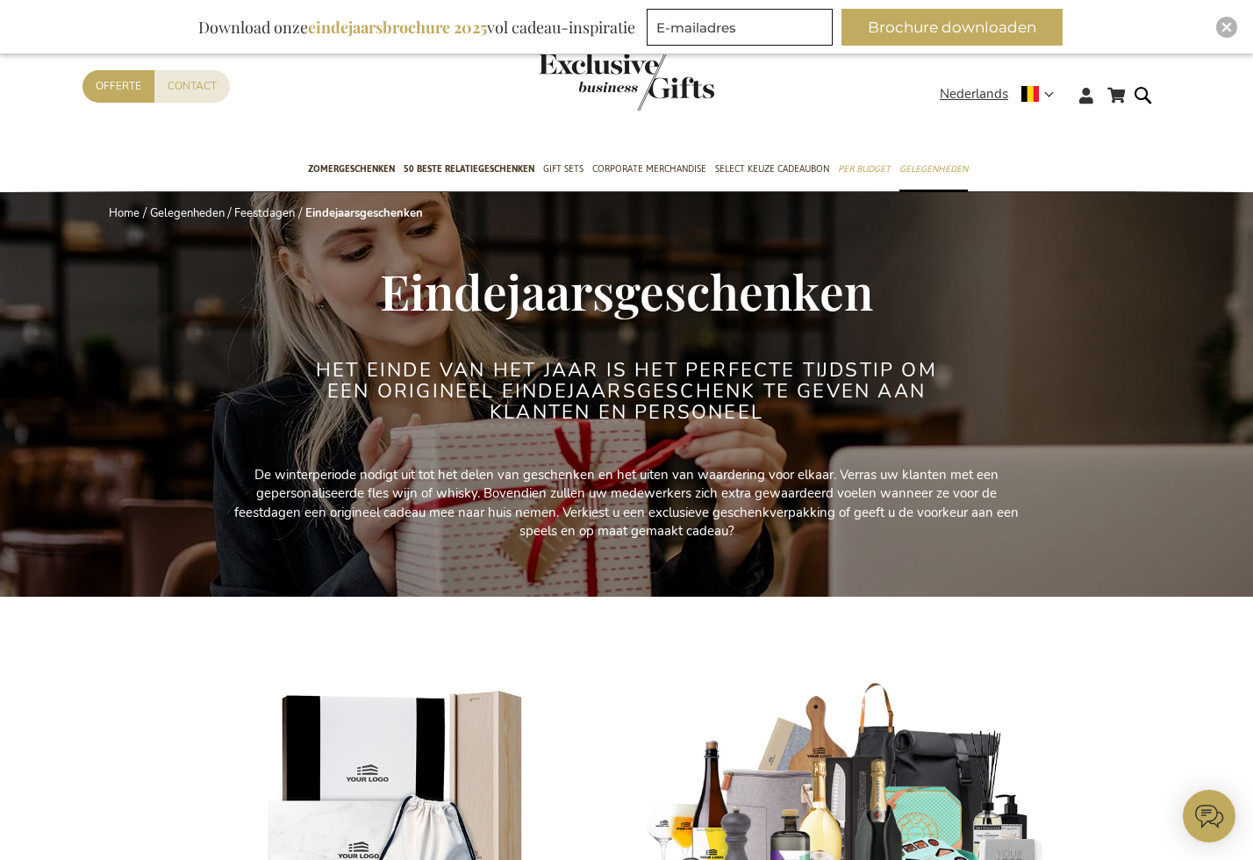
type input "administrator"
drag, startPoint x: 1228, startPoint y: 24, endPoint x: 1196, endPoint y: 37, distance: 35.0
click at [898, 24] on img "Close" at bounding box center [1226, 27] width 11 height 11
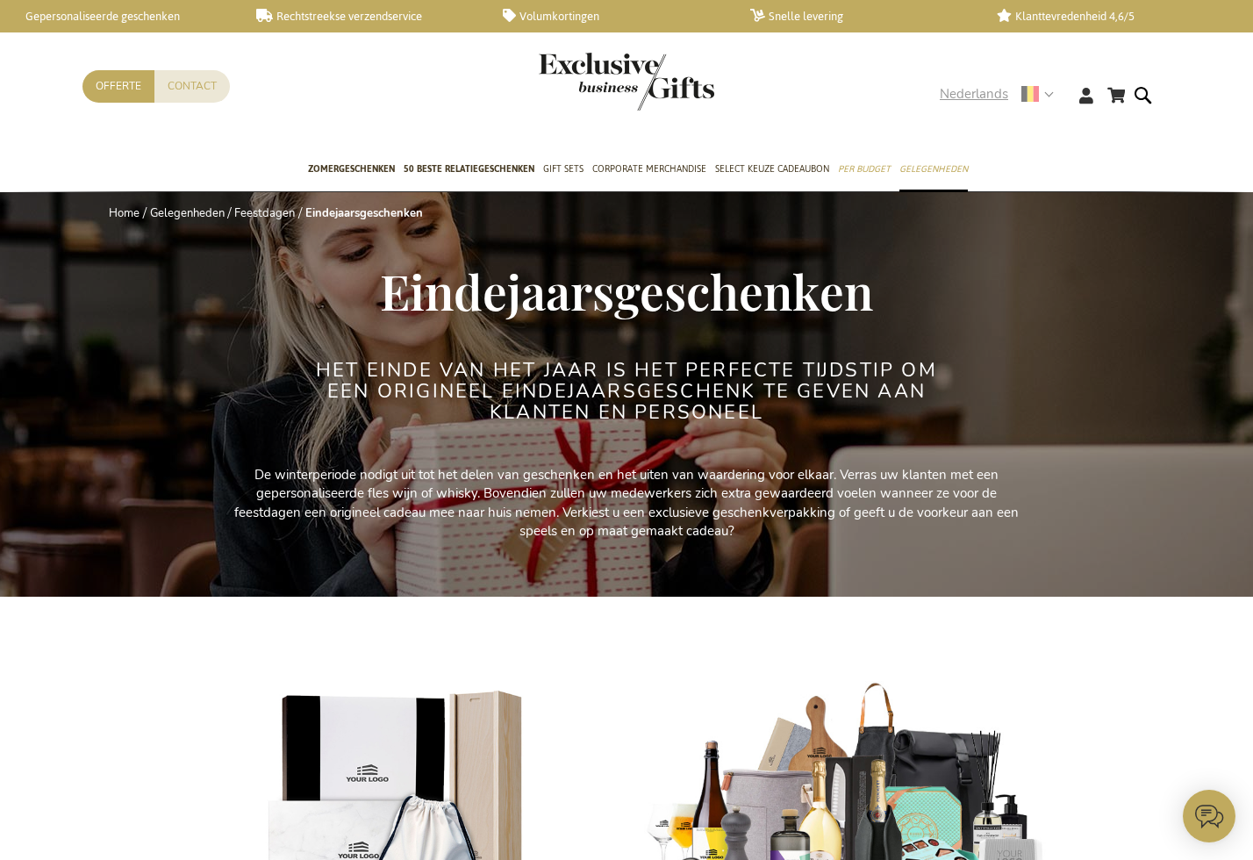
click at [898, 97] on strong "Nederlands" at bounding box center [996, 94] width 112 height 20
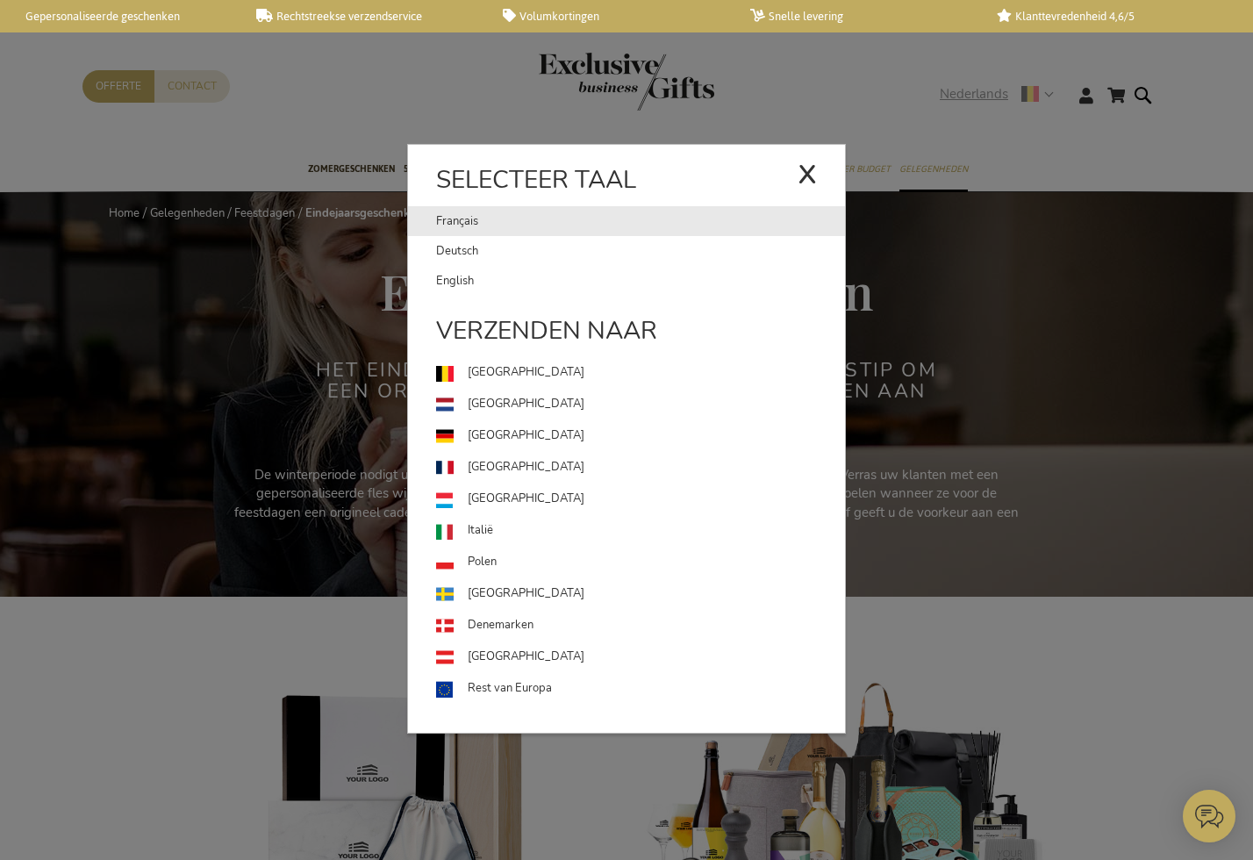
click at [463, 207] on link "Français" at bounding box center [616, 221] width 361 height 30
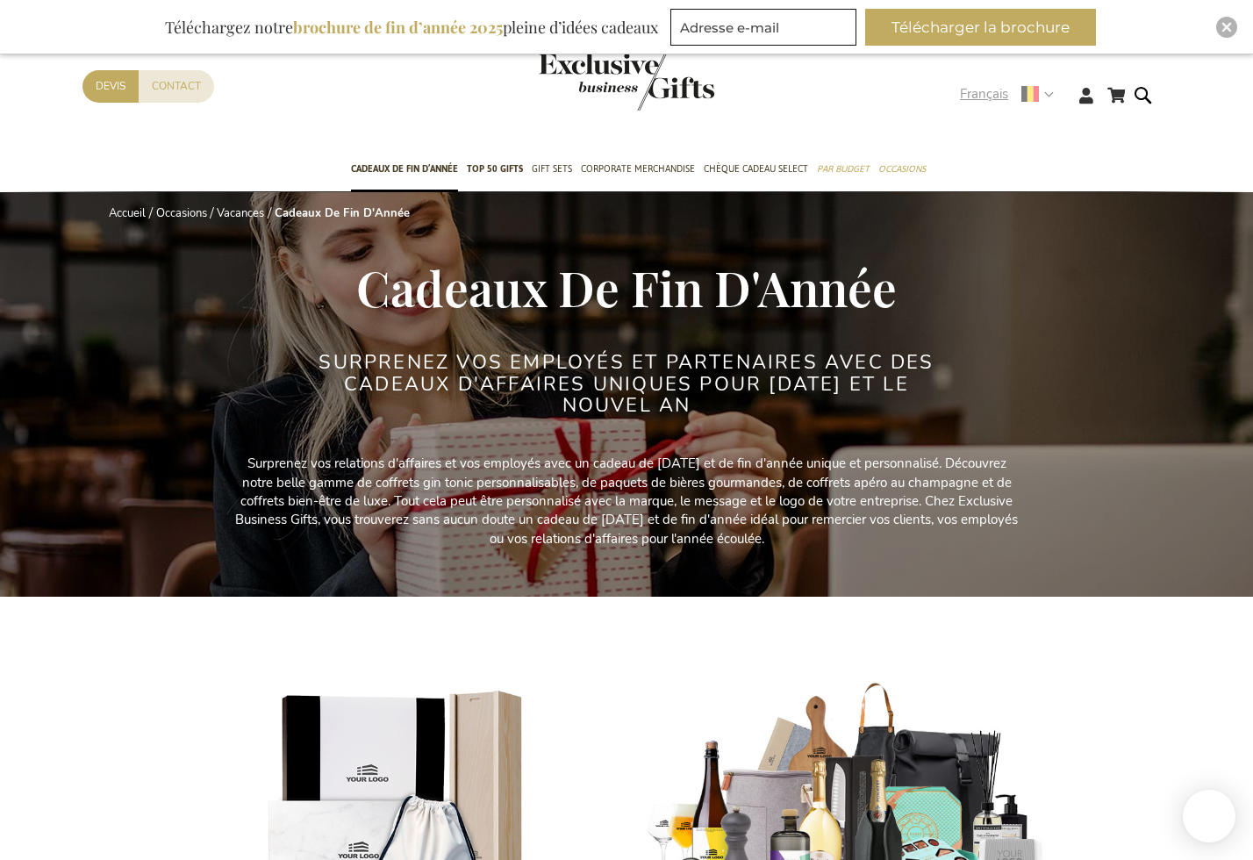
type input "administrator"
click at [1042, 91] on strong "Français" at bounding box center [1006, 94] width 92 height 20
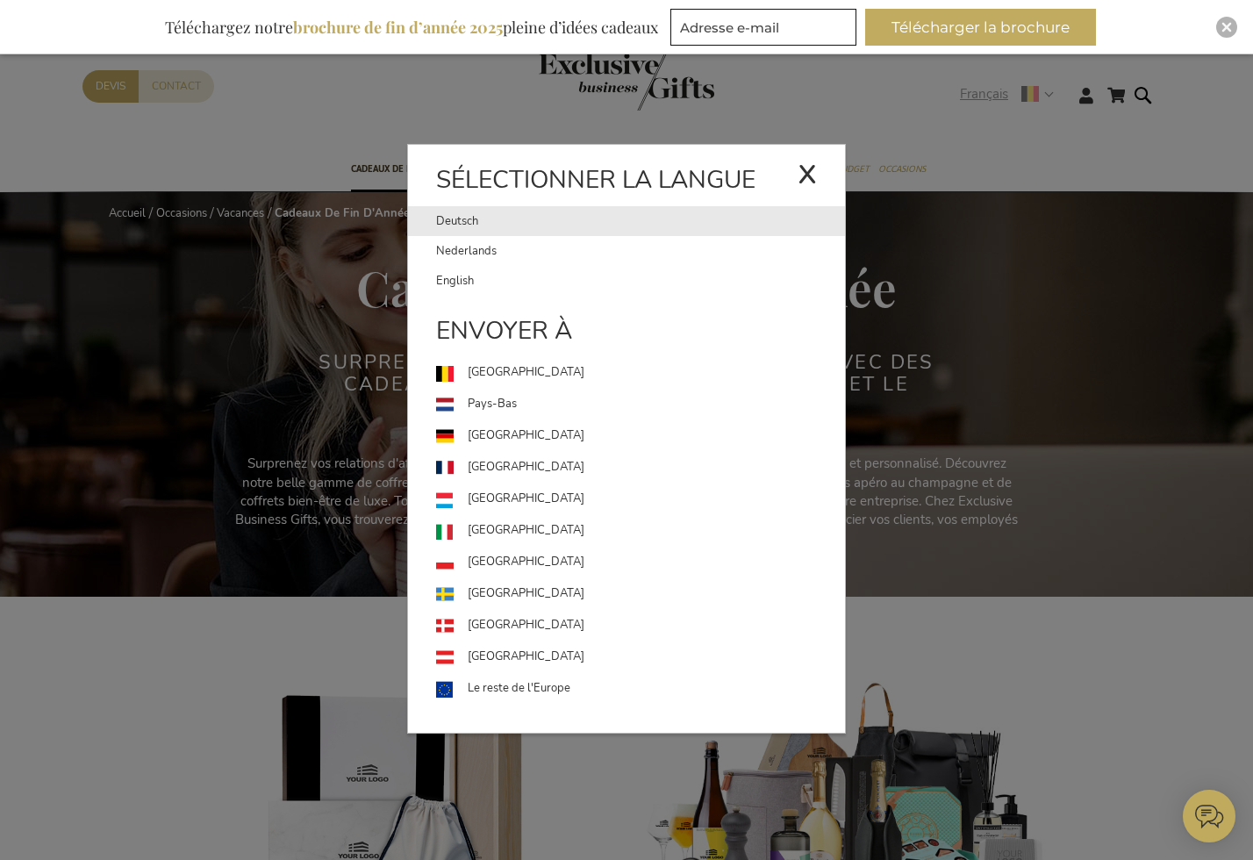
click at [461, 224] on link "Deutsch" at bounding box center [616, 221] width 361 height 30
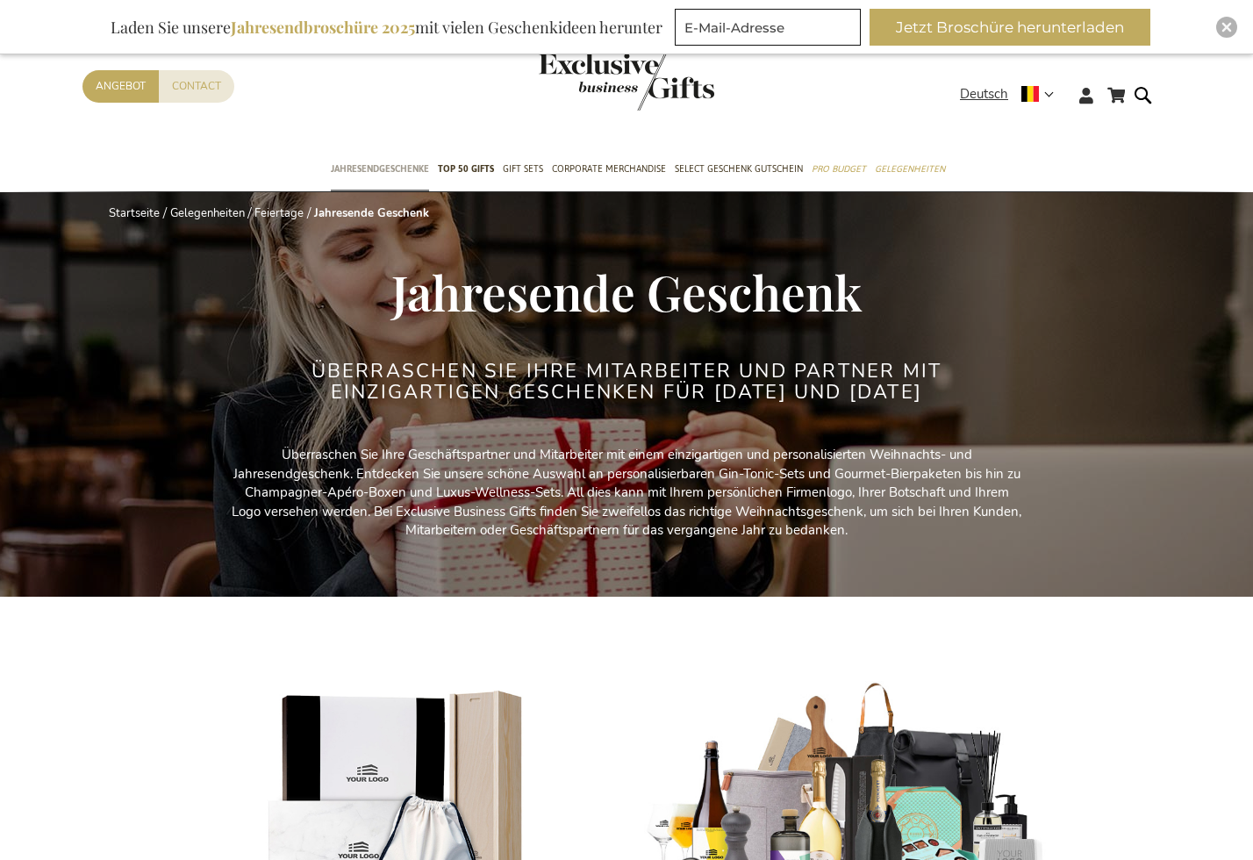
type input "administrator"
click at [380, 168] on span "Jahresendgeschenke" at bounding box center [380, 169] width 98 height 18
type input "administrator"
click at [1225, 29] on img "Close" at bounding box center [1226, 27] width 11 height 11
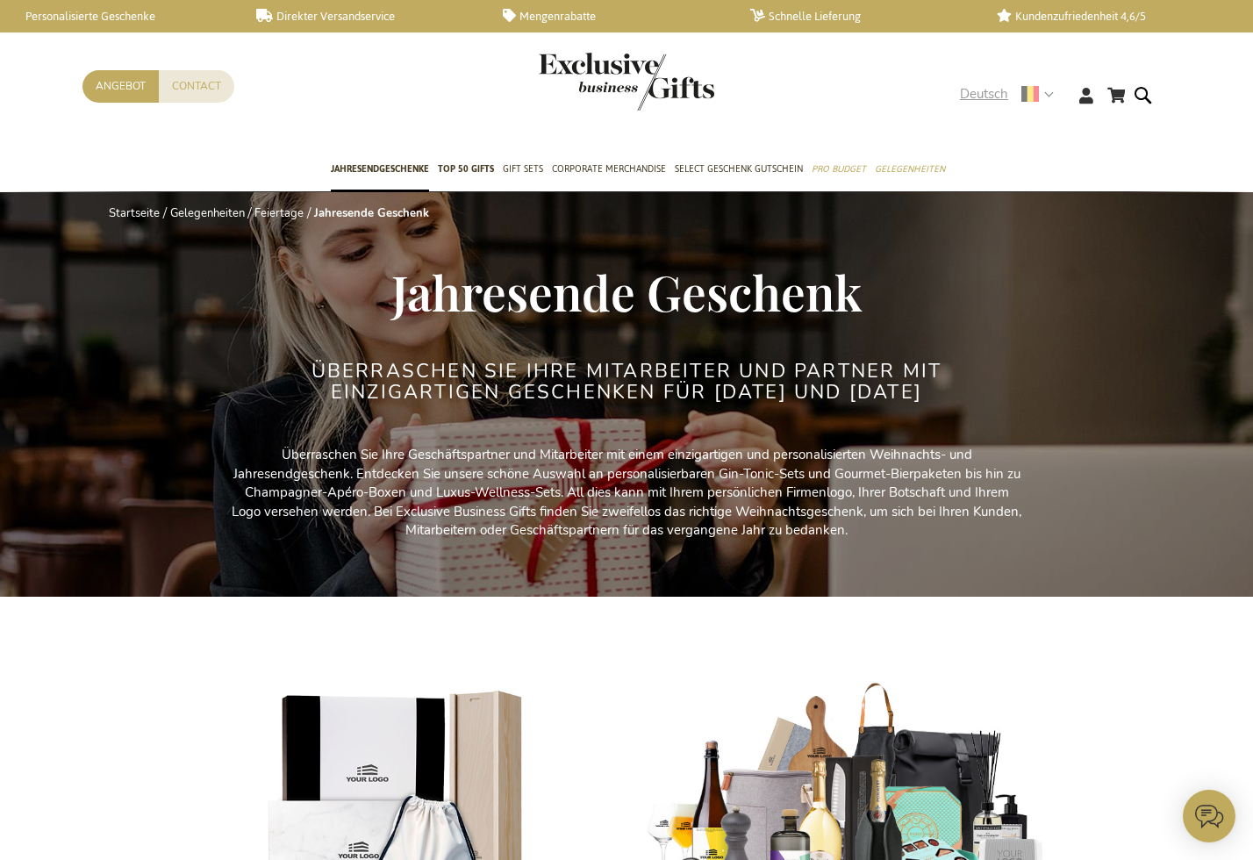
click at [1053, 94] on div "Deutsch" at bounding box center [1012, 94] width 105 height 20
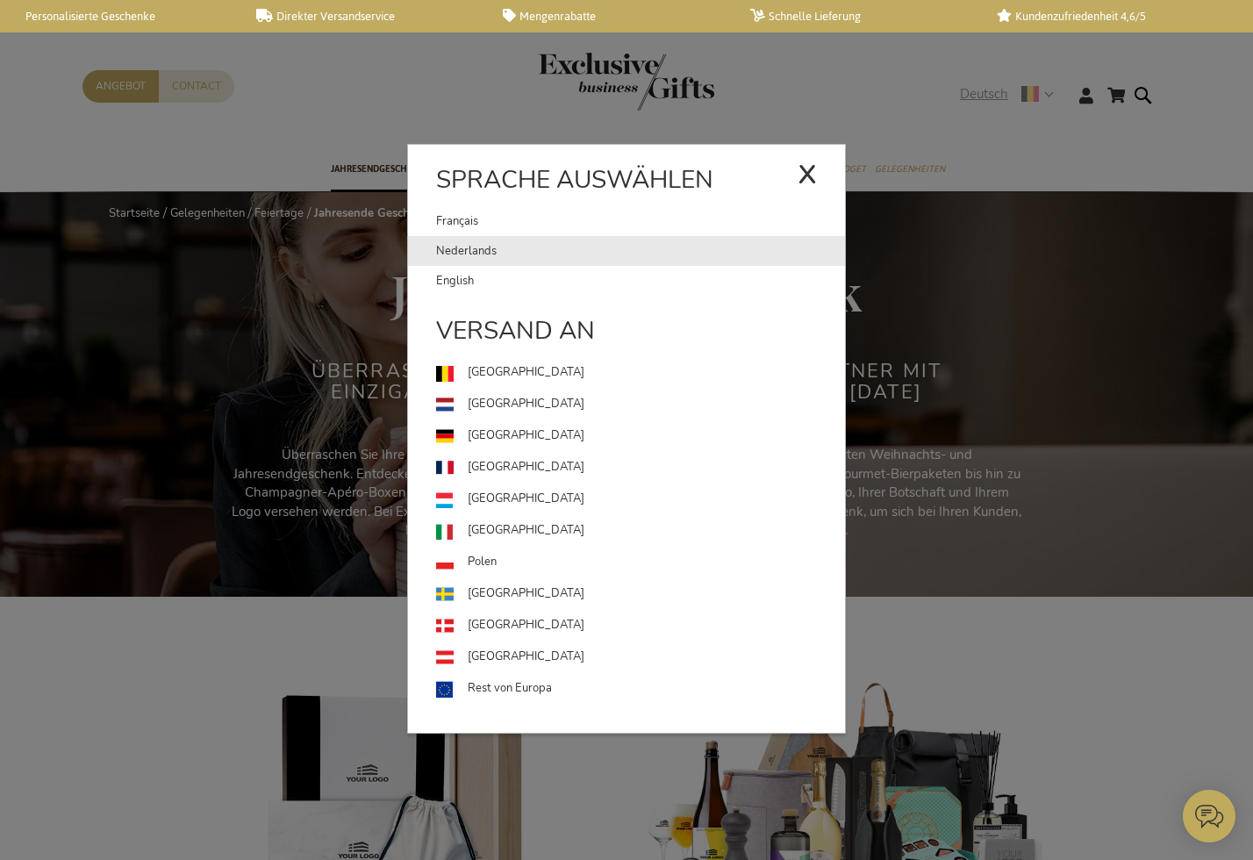
click at [453, 254] on link "Nederlands" at bounding box center [640, 251] width 409 height 30
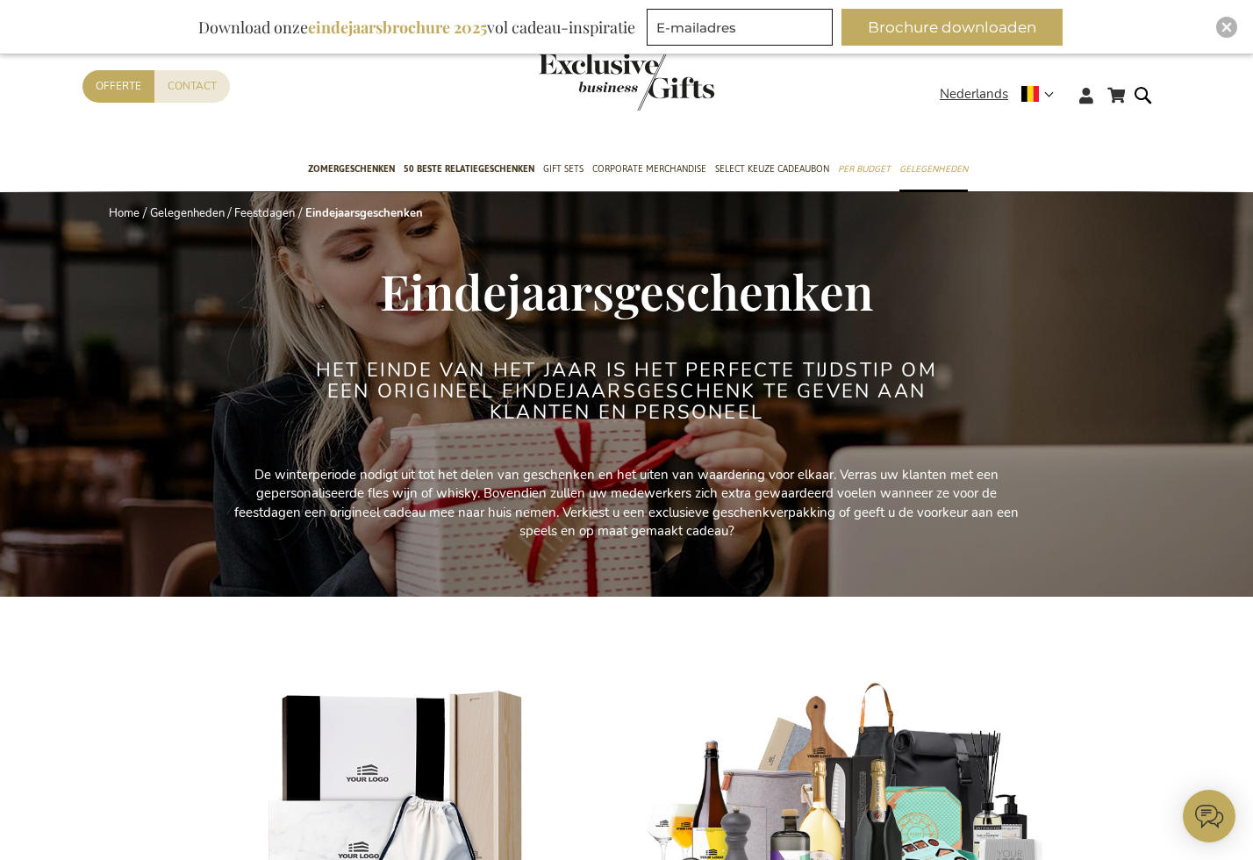
type input "administrator"
click at [1226, 22] on img "Close" at bounding box center [1226, 27] width 11 height 11
type input "administrator"
click at [1220, 29] on div "Close" at bounding box center [1226, 27] width 21 height 21
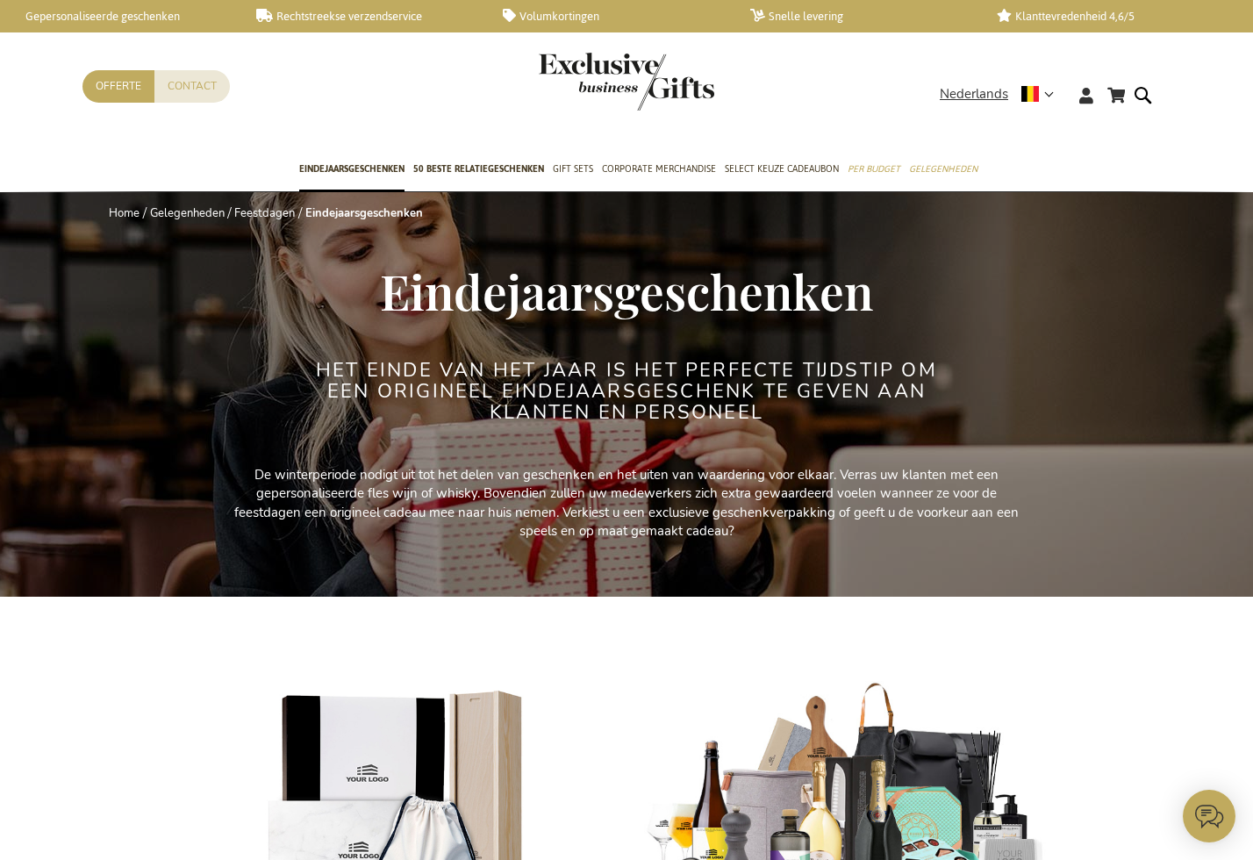
click at [665, 76] on img "store logo" at bounding box center [626, 82] width 175 height 58
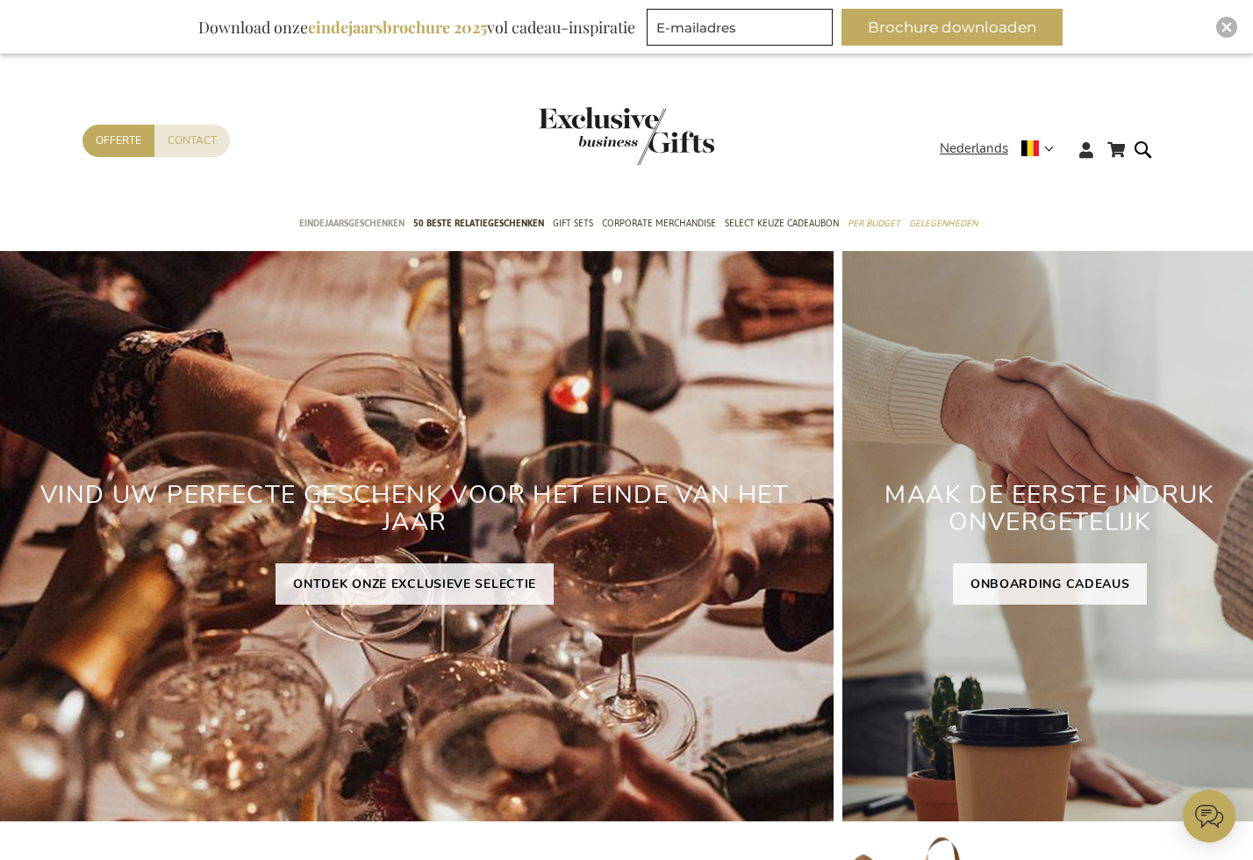
type input "administrator"
click at [366, 220] on span "Eindejaarsgeschenken" at bounding box center [351, 223] width 105 height 18
type input "administrator"
click at [1048, 154] on strong "Nederlands" at bounding box center [996, 149] width 112 height 20
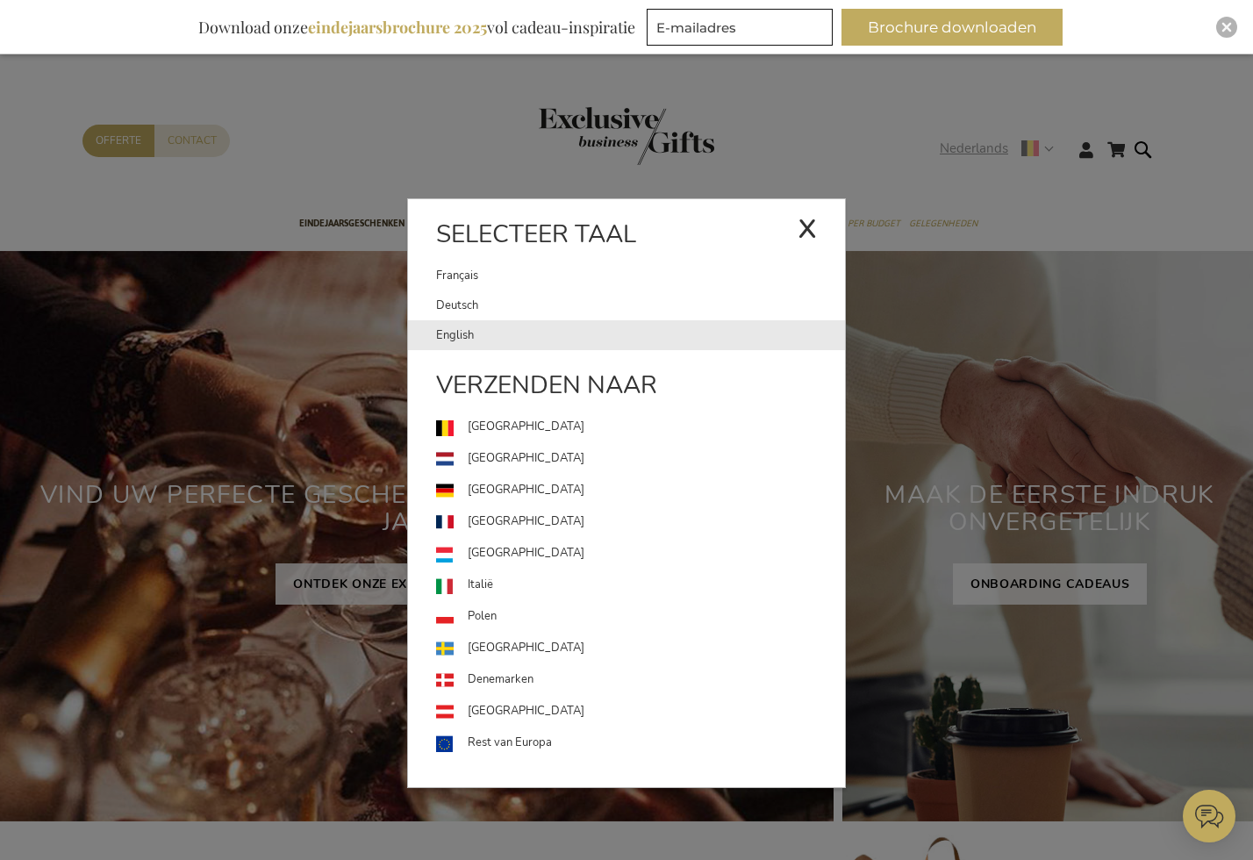
click at [450, 338] on link "English" at bounding box center [640, 335] width 409 height 30
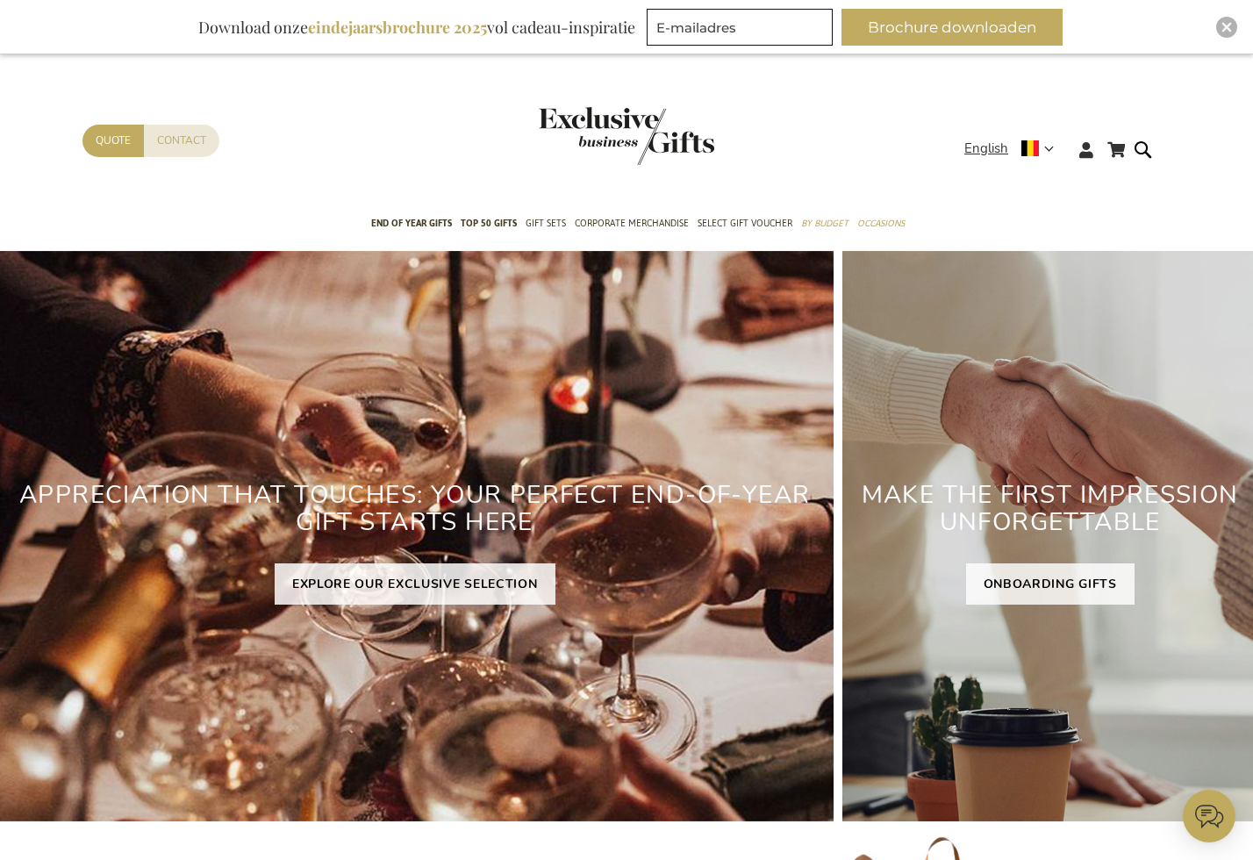
type input "administrator"
click at [1227, 32] on div "Close" at bounding box center [1226, 27] width 21 height 21
